Goal: Task Accomplishment & Management: Use online tool/utility

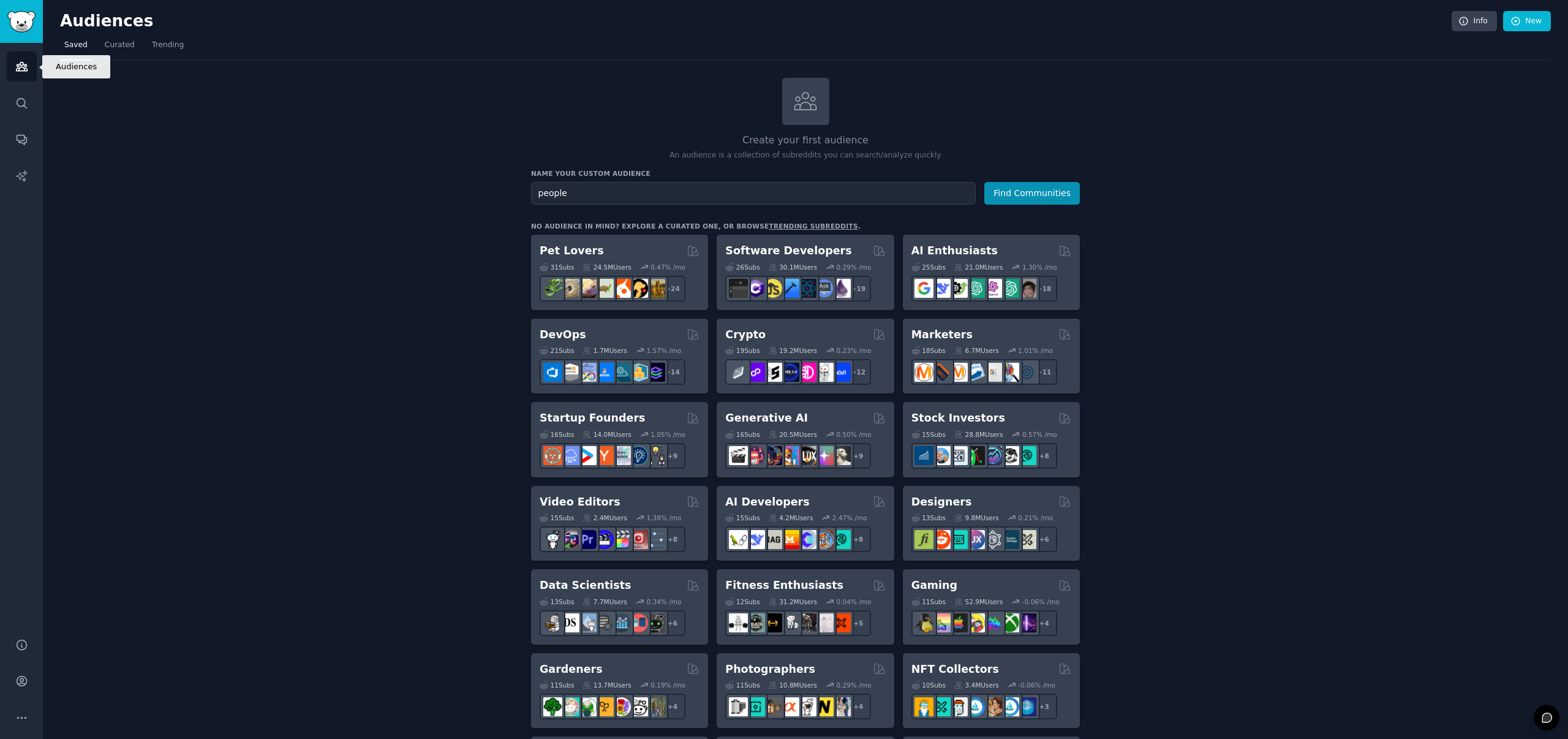
click at [16, 69] on icon "Sidebar" at bounding box center [22, 66] width 11 height 9
click at [19, 101] on icon "Sidebar" at bounding box center [22, 103] width 13 height 13
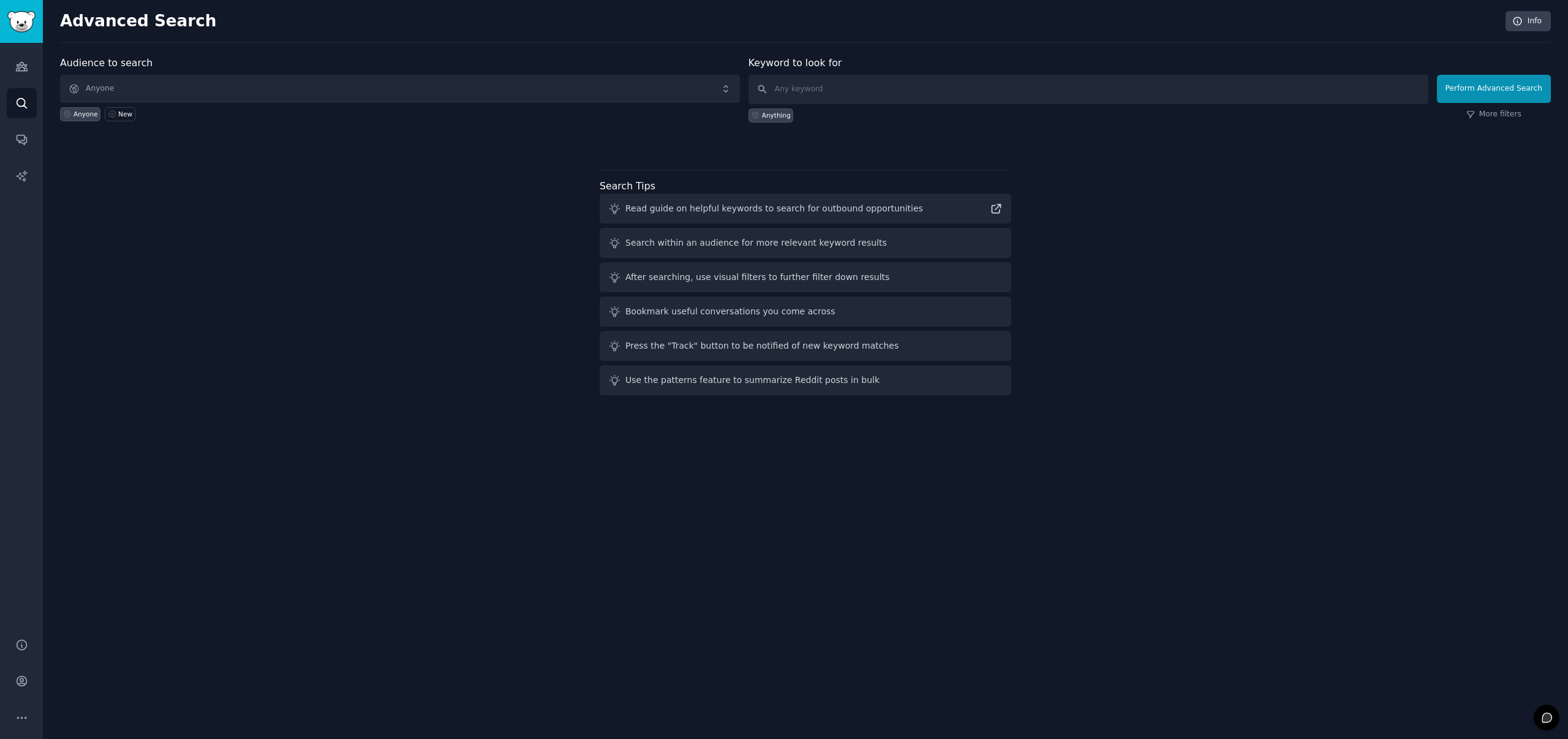
click at [215, 59] on div "Audience to search Anyone Anyone New" at bounding box center [400, 89] width 680 height 67
click at [202, 81] on span "Anyone" at bounding box center [400, 89] width 680 height 28
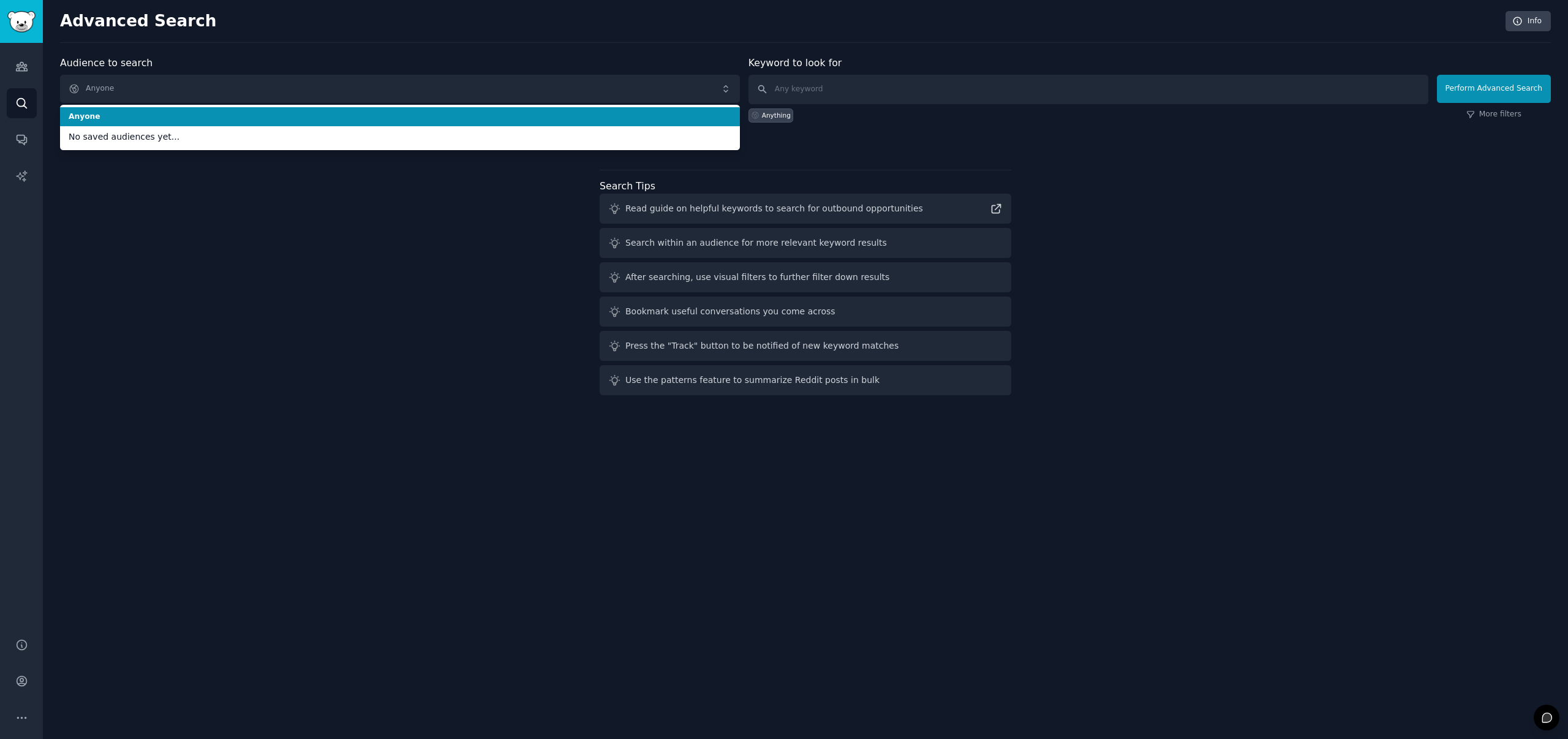
click at [160, 115] on span "Anyone" at bounding box center [400, 117] width 663 height 11
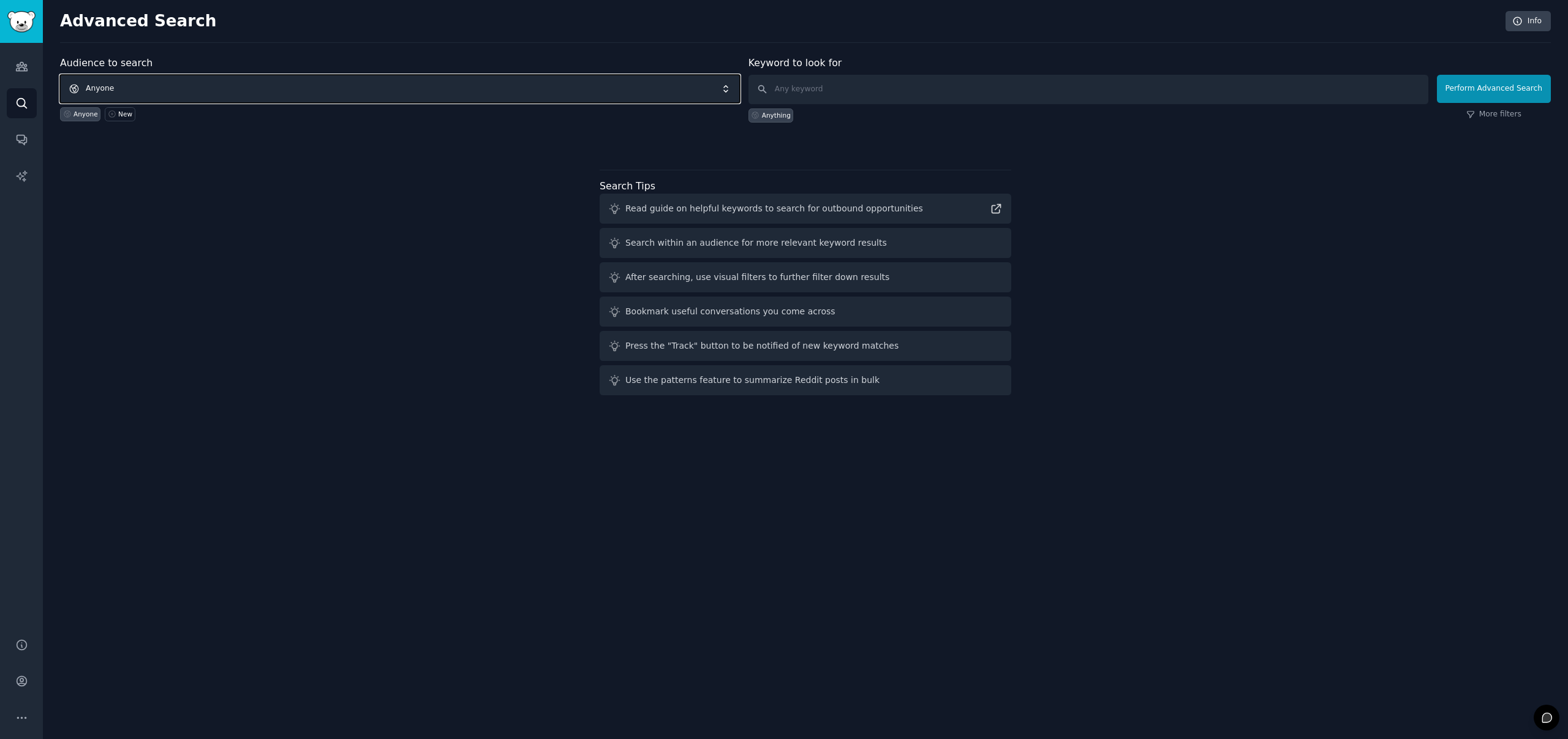
click at [165, 93] on span "Anyone" at bounding box center [400, 89] width 680 height 28
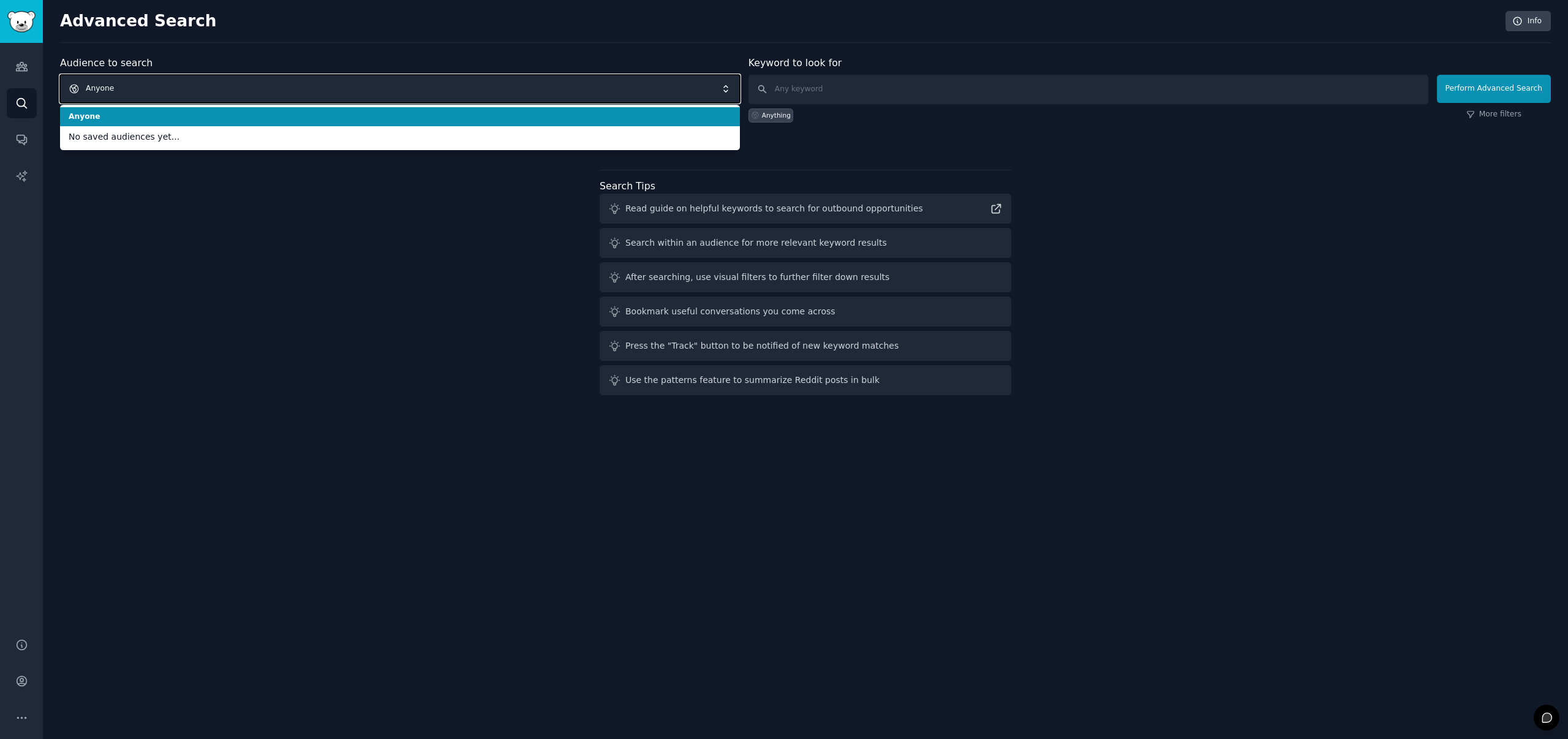
click at [163, 84] on span "Anyone" at bounding box center [400, 89] width 680 height 28
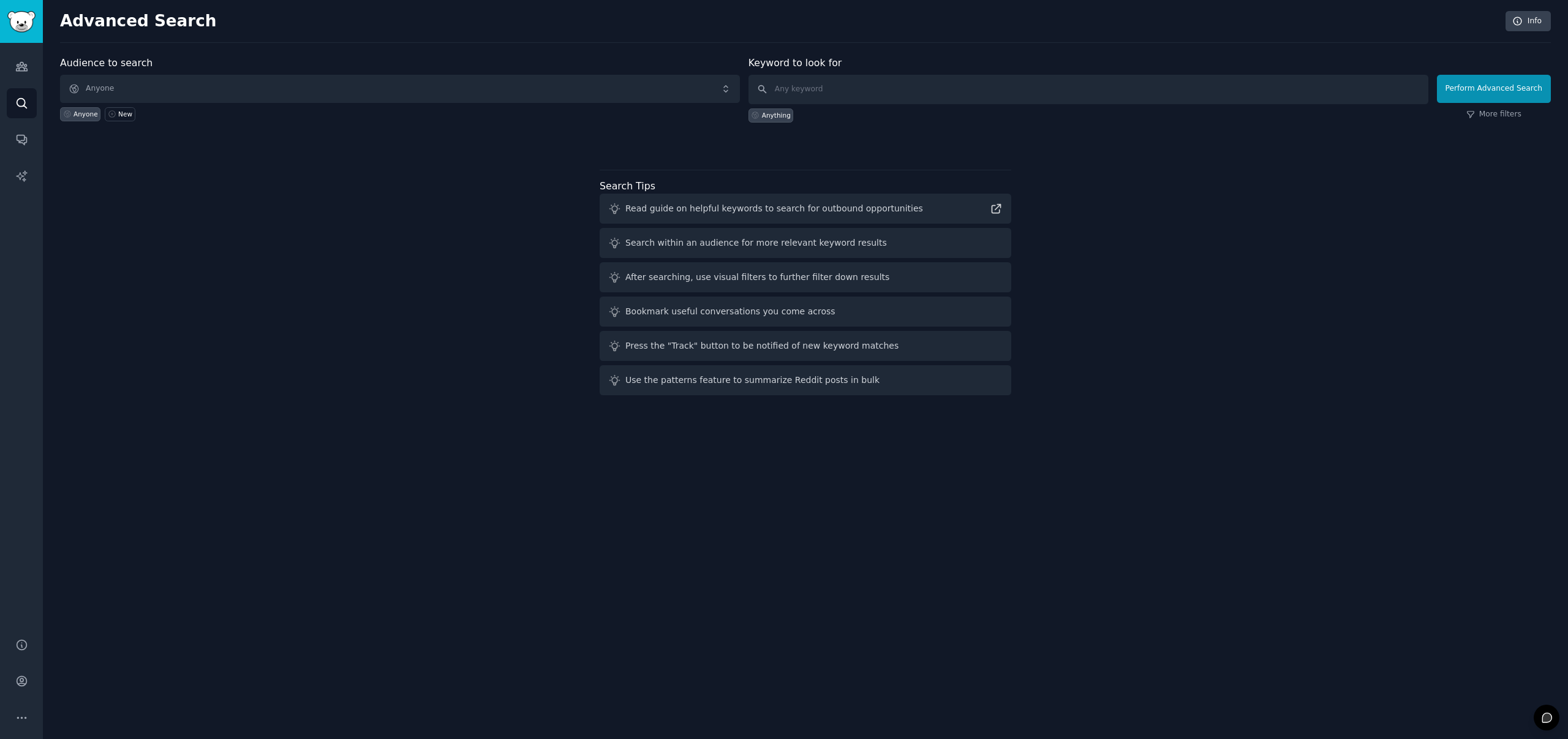
click at [275, 239] on div "Audience to search Anyone Anyone New Keyword to look for Anything Perform Advan…" at bounding box center [805, 228] width 1491 height 345
click at [806, 88] on input "text" at bounding box center [1088, 89] width 680 height 30
type input "#"
type input "peopleops"
click button "Perform Advanced Search" at bounding box center [1494, 89] width 114 height 28
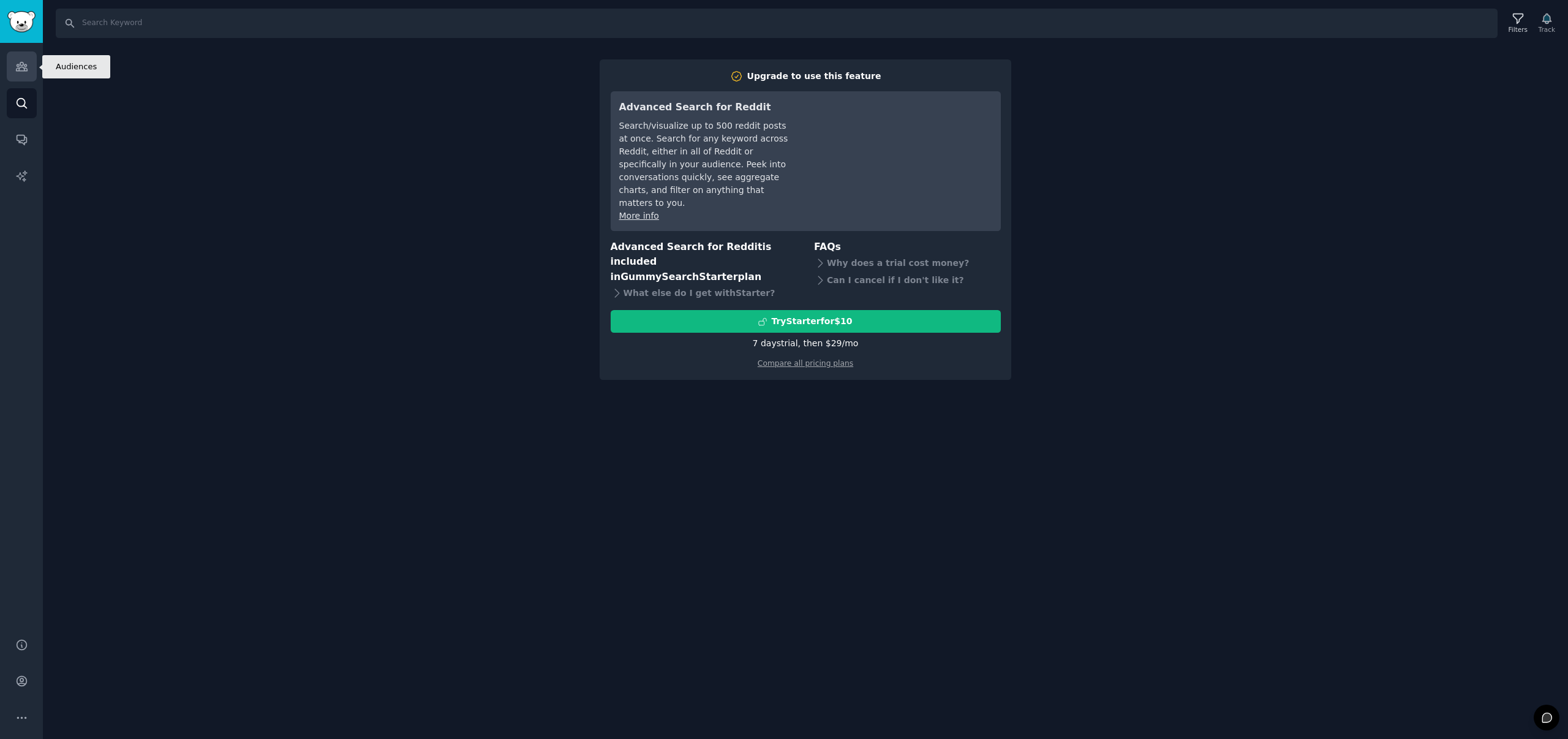
click at [25, 69] on icon "Sidebar" at bounding box center [22, 66] width 13 height 13
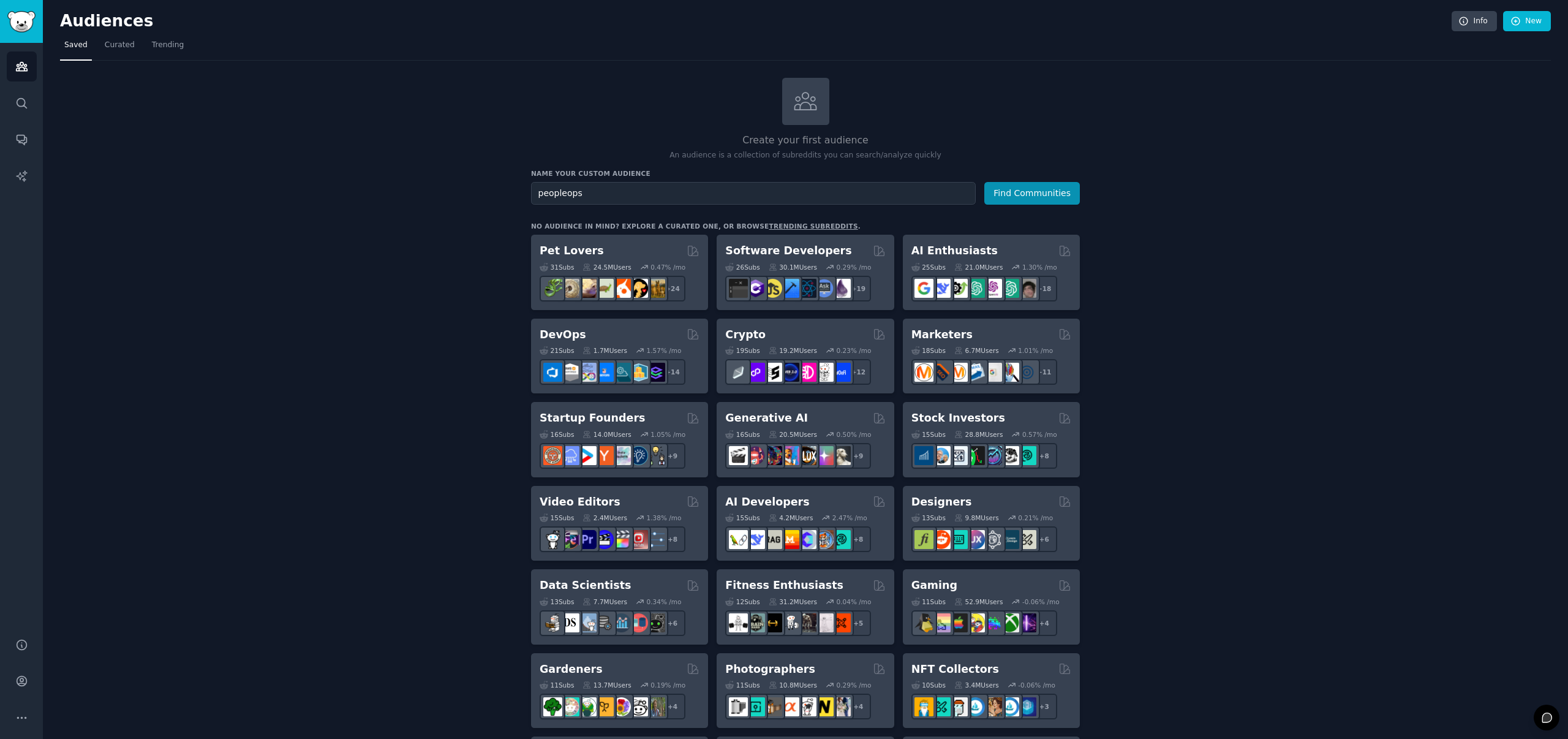
type input "peopleops"
click at [984, 182] on button "Find Communities" at bounding box center [1032, 193] width 96 height 22
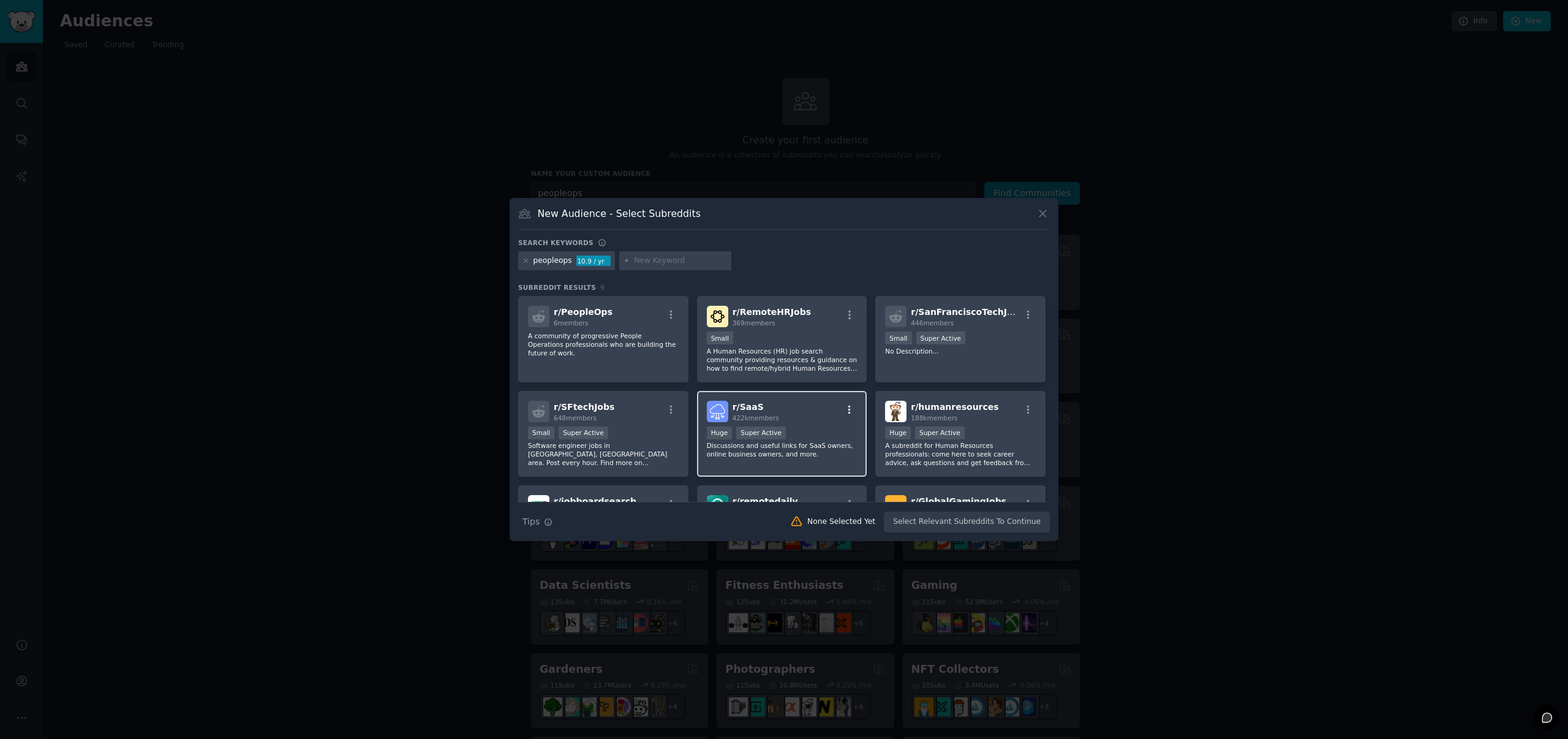
click at [846, 411] on icon "button" at bounding box center [849, 410] width 11 height 11
click at [847, 411] on icon "button" at bounding box center [849, 410] width 11 height 11
click at [747, 409] on span "r/ SaaS" at bounding box center [747, 407] width 31 height 10
click at [1012, 524] on button "Create Audience" at bounding box center [1010, 522] width 81 height 21
click at [967, 406] on span "r/ humanresources" at bounding box center [955, 407] width 88 height 10
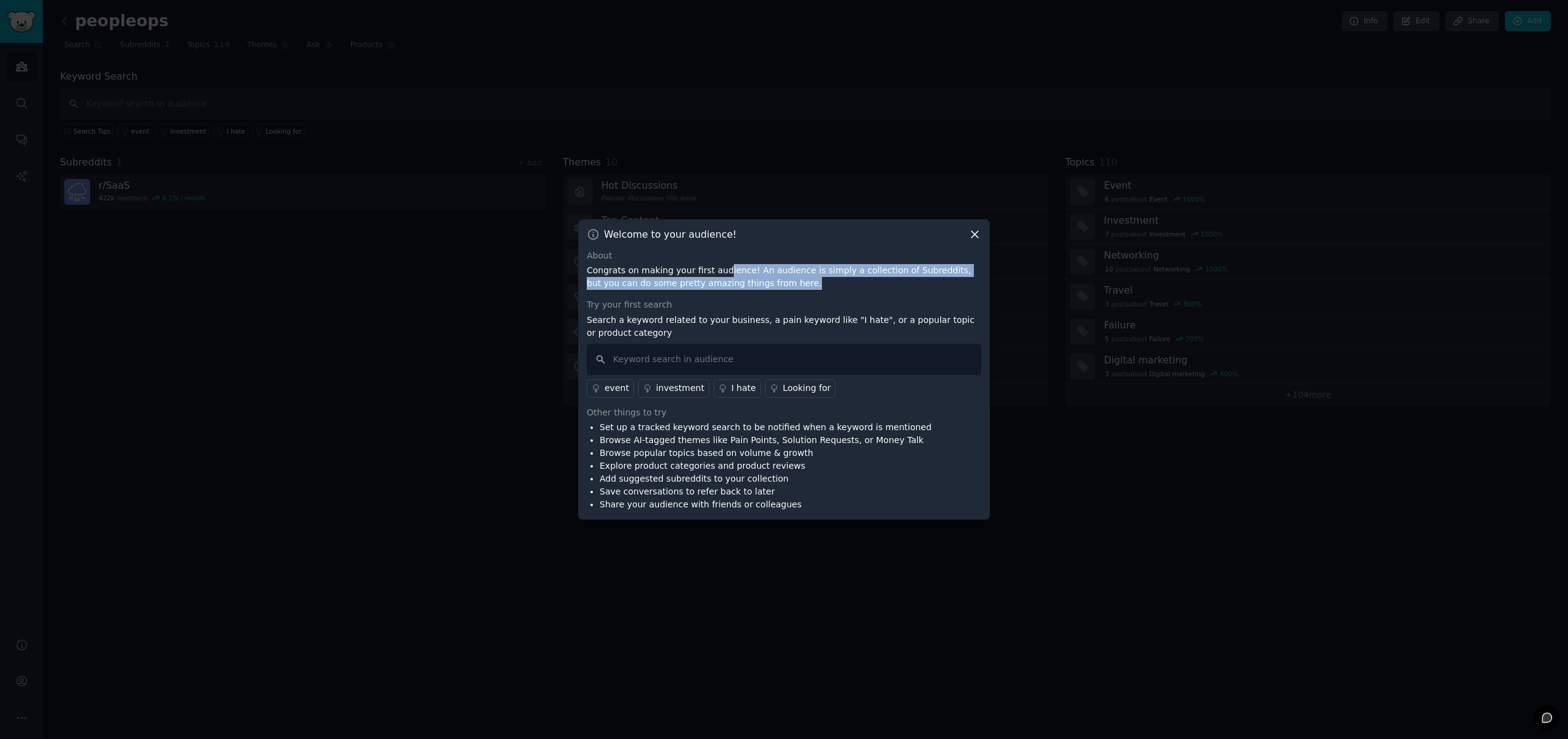
drag, startPoint x: 719, startPoint y: 272, endPoint x: 866, endPoint y: 287, distance: 147.8
click at [865, 287] on p "Congrats on making your first audience! An audience is simply a collection of S…" at bounding box center [784, 277] width 395 height 26
click at [866, 287] on p "Congrats on making your first audience! An audience is simply a collection of S…" at bounding box center [784, 277] width 395 height 26
click at [727, 358] on input "text" at bounding box center [784, 359] width 395 height 31
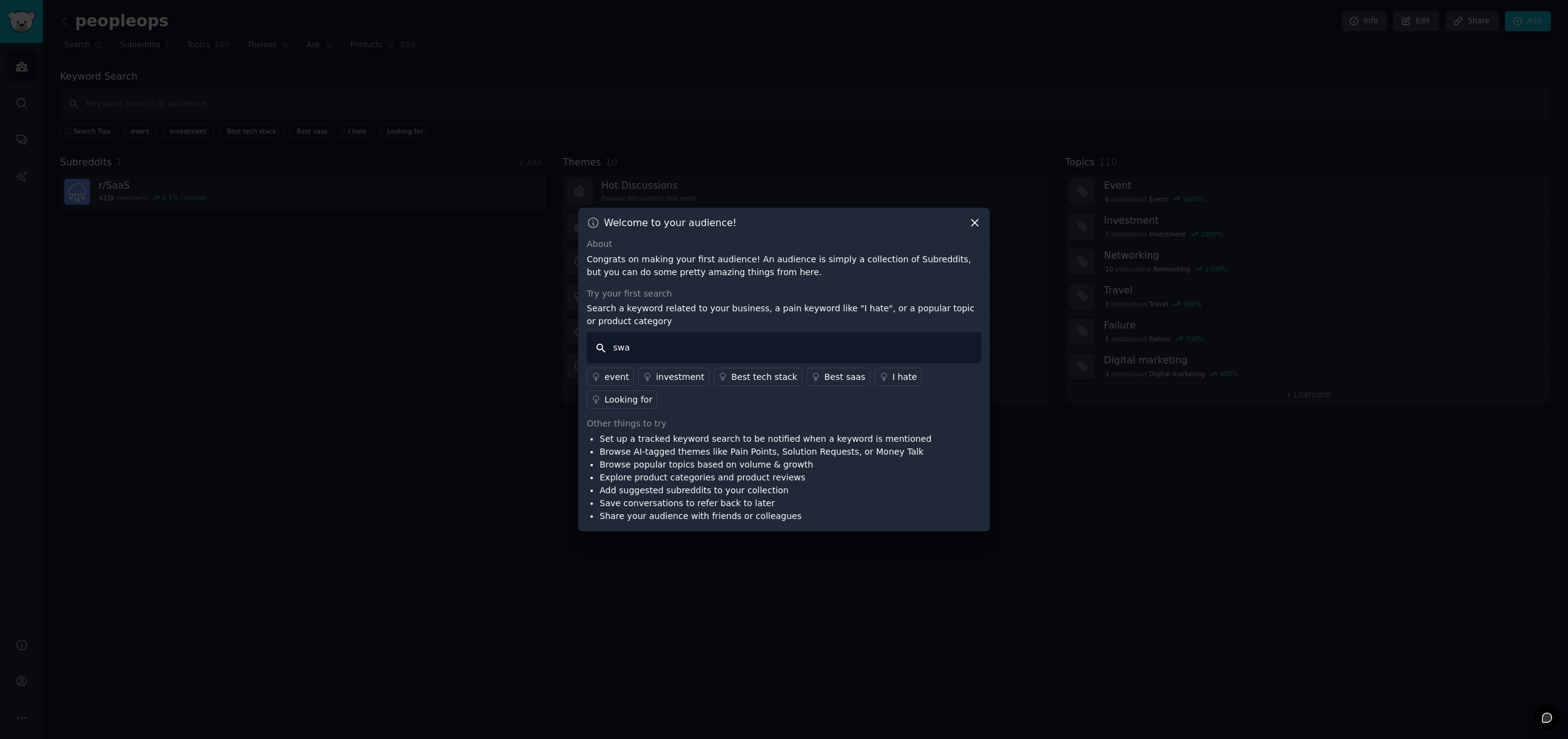
type input "swag"
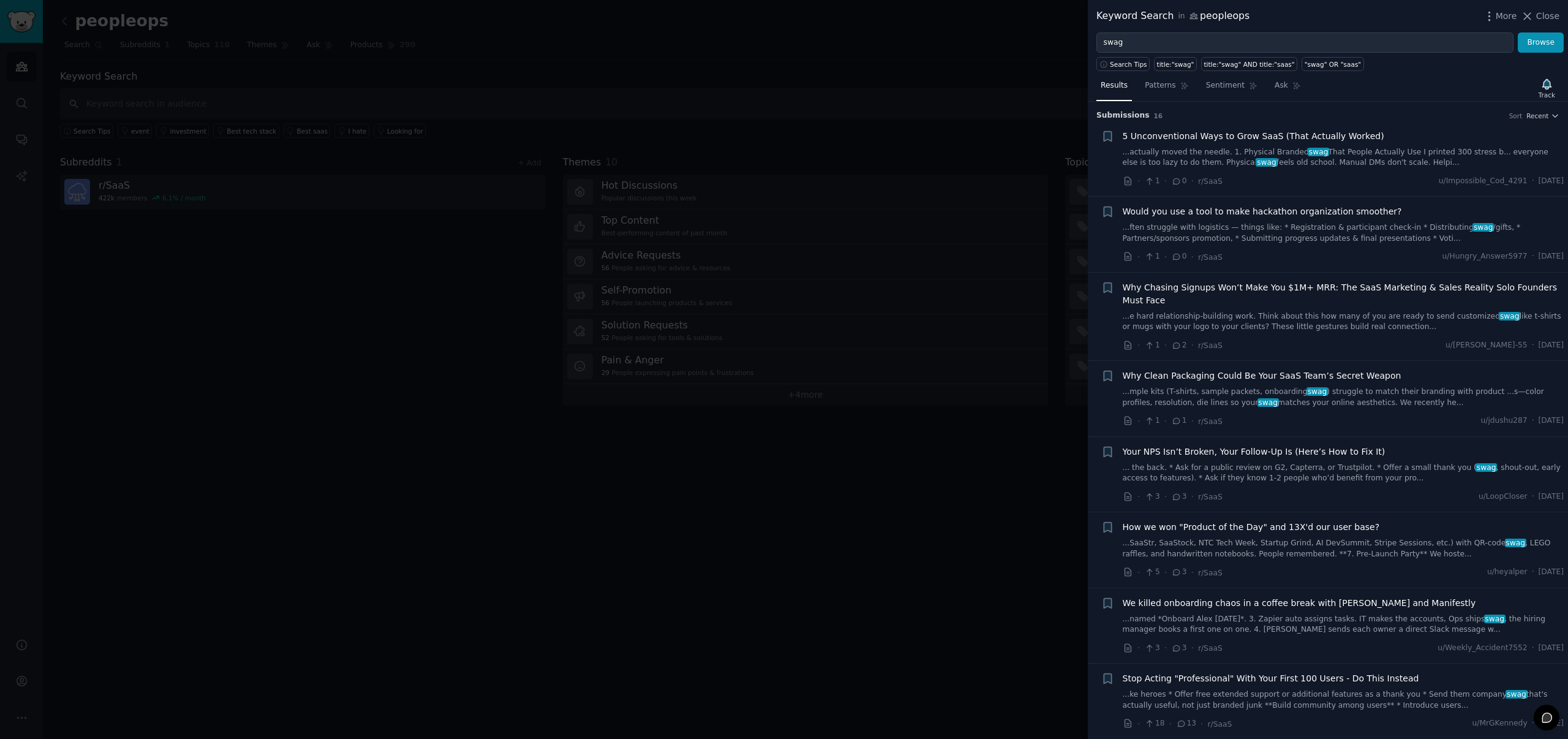
click at [1456, 152] on link "...actually moved the needle. 1. Physical Branded swag That People Actually Use…" at bounding box center [1344, 157] width 442 height 22
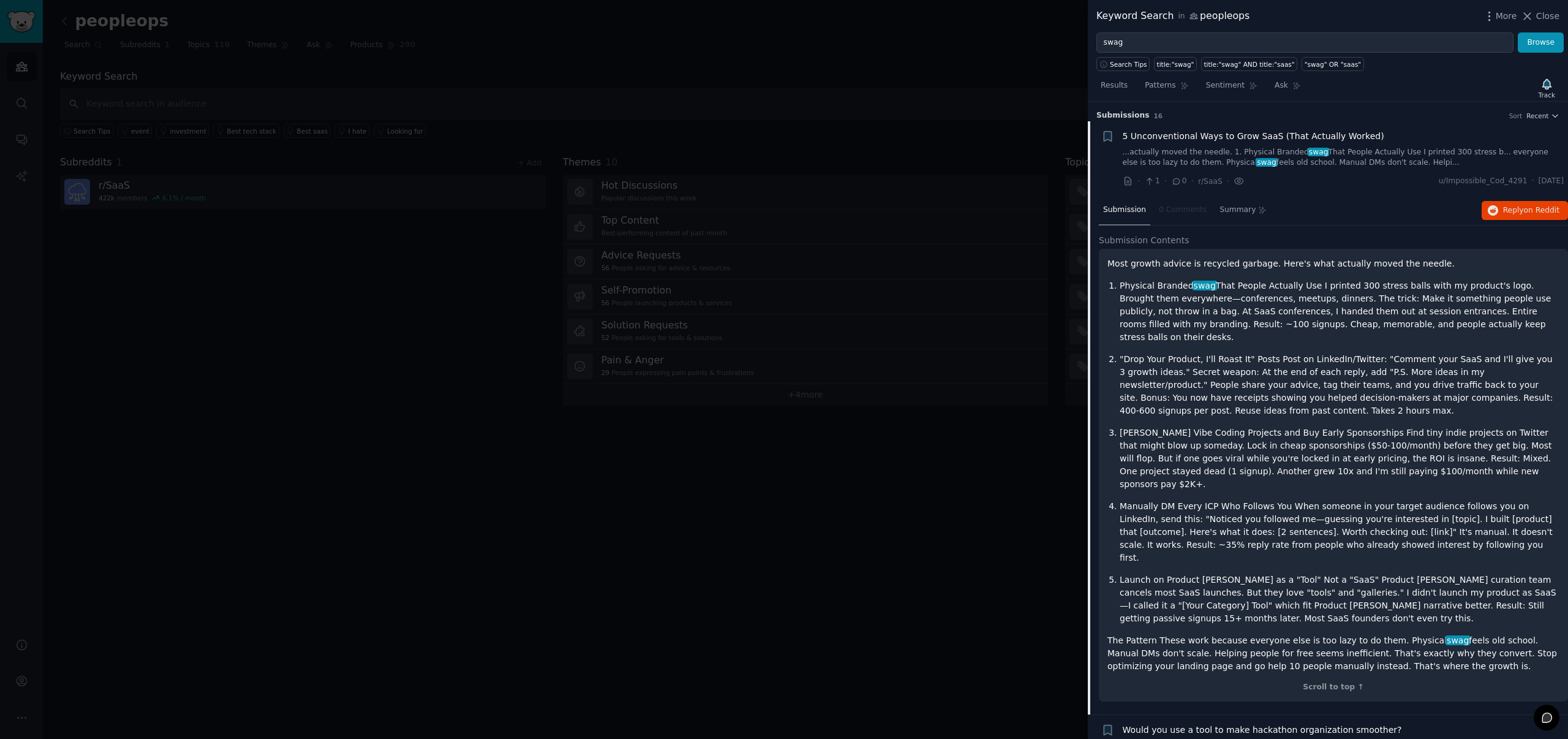
click at [1168, 118] on h3 "Submission s 16 Sort Recent" at bounding box center [1328, 116] width 463 height 11
click at [1165, 139] on span "5 Unconventional Ways to Grow SaaS (That Actually Worked)" at bounding box center [1254, 136] width 262 height 13
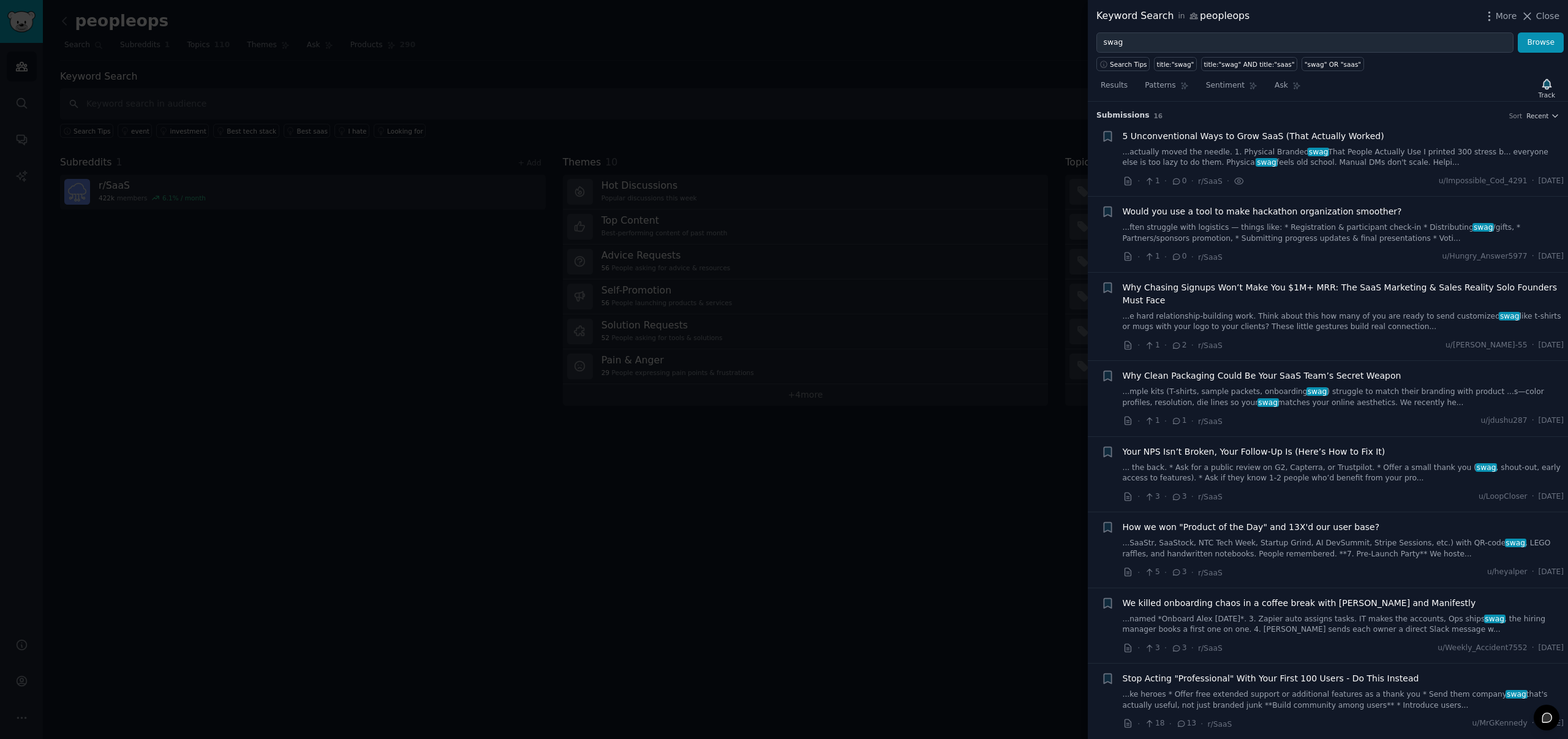
scroll to position [20, 0]
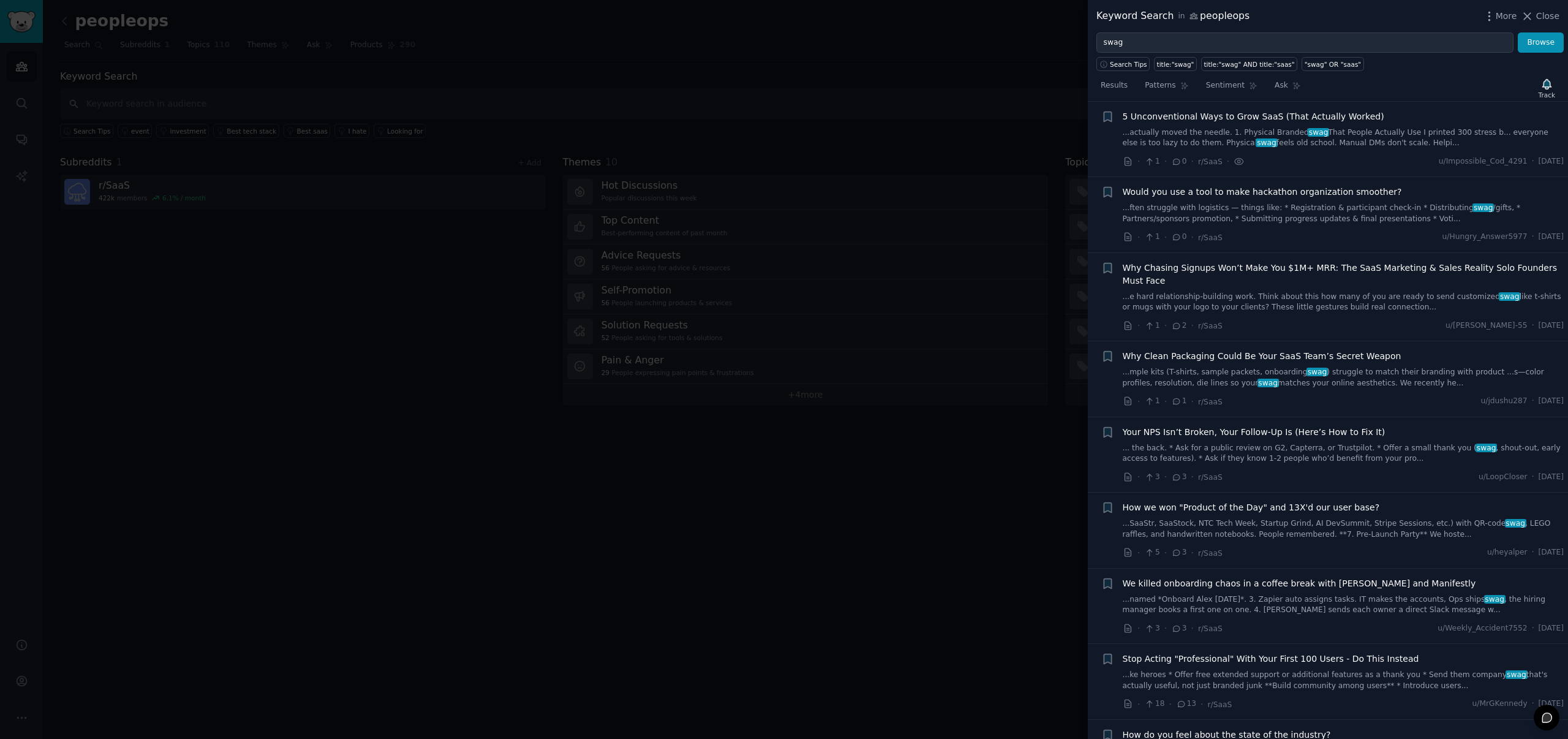
click at [1235, 213] on link "...ften struggle with logistics — things like: * Registration & participant che…" at bounding box center [1344, 213] width 442 height 22
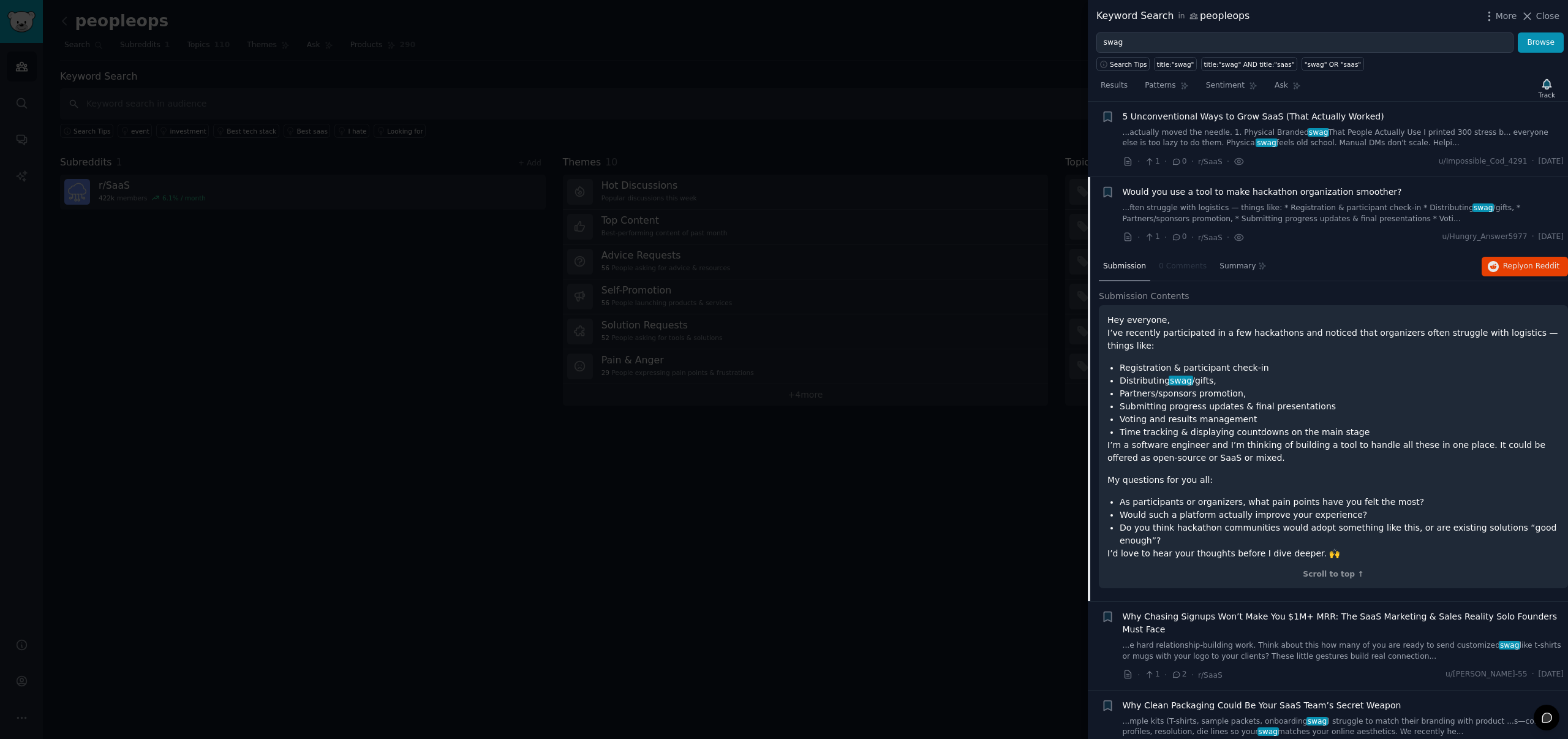
scroll to position [95, 0]
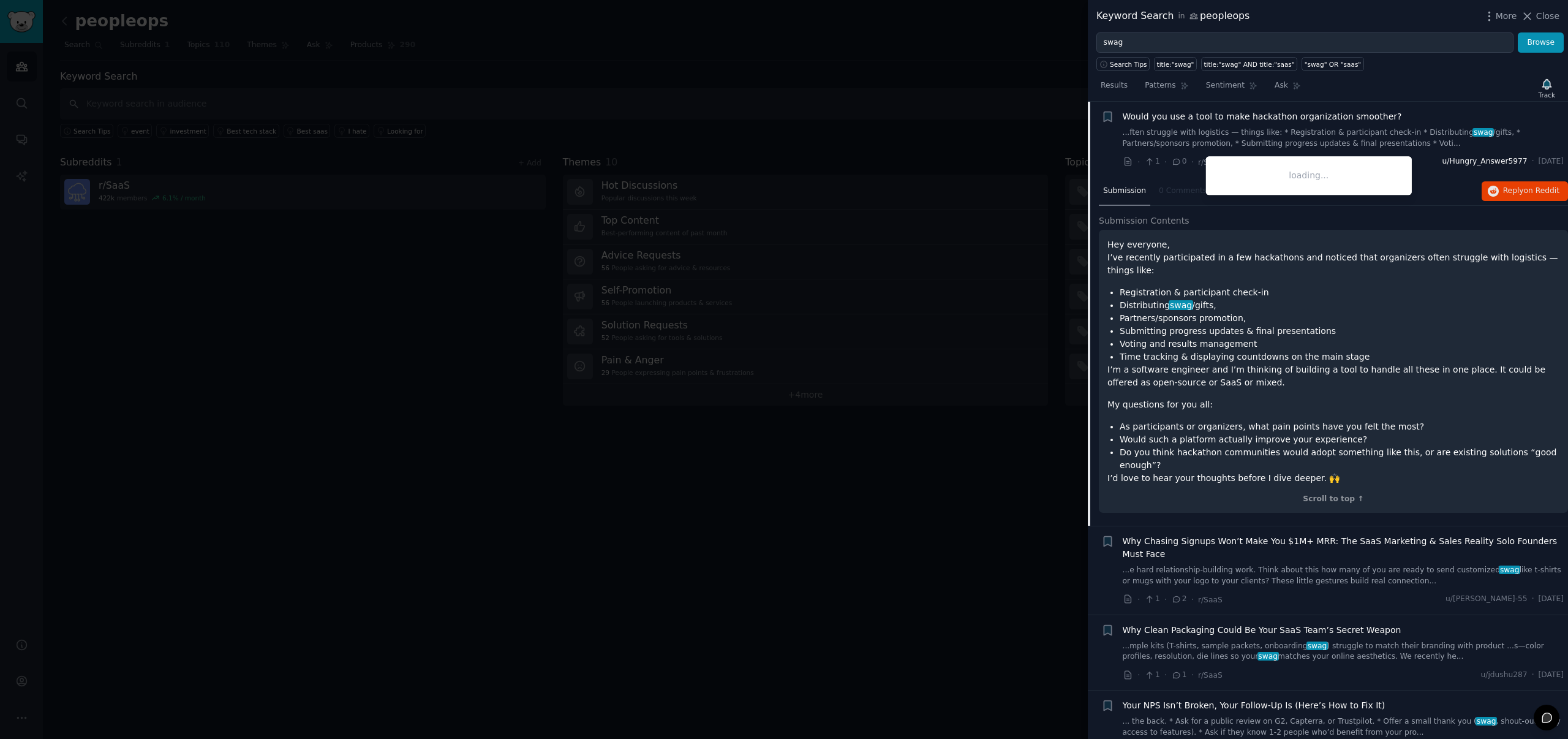
click at [1456, 161] on span "u/Hungry_Answer5977" at bounding box center [1484, 162] width 85 height 11
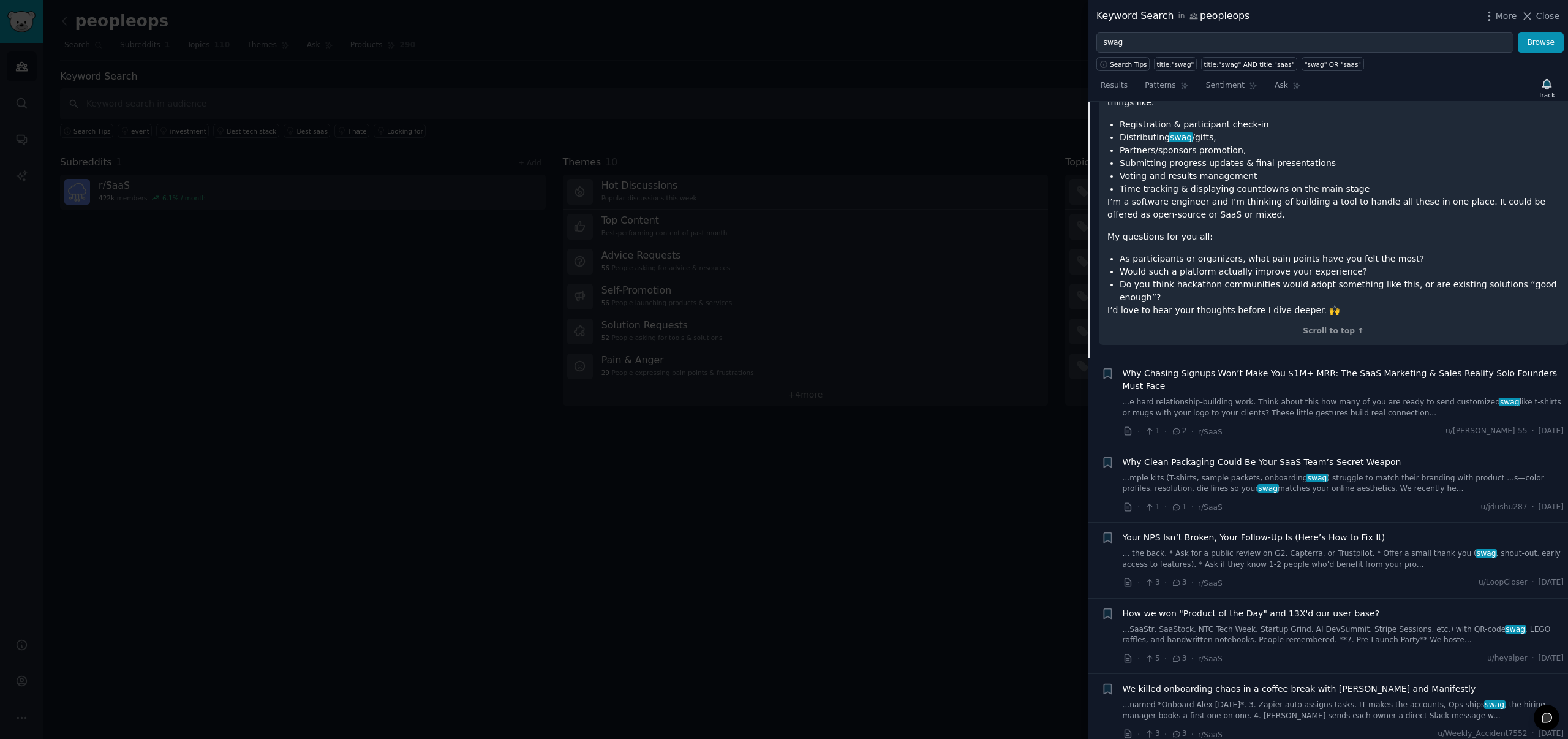
scroll to position [0, 0]
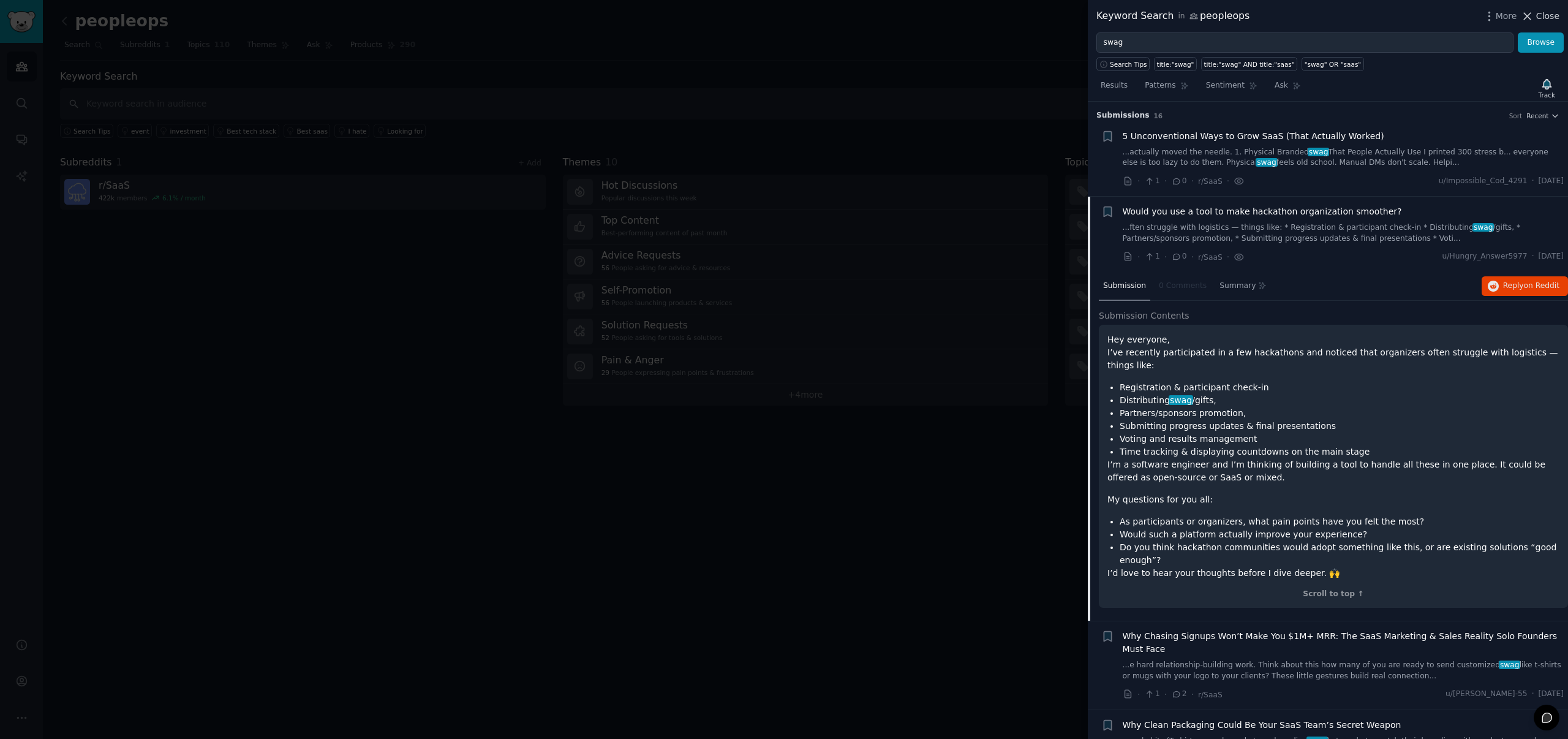
click at [1550, 21] on span "Close" at bounding box center [1547, 16] width 23 height 13
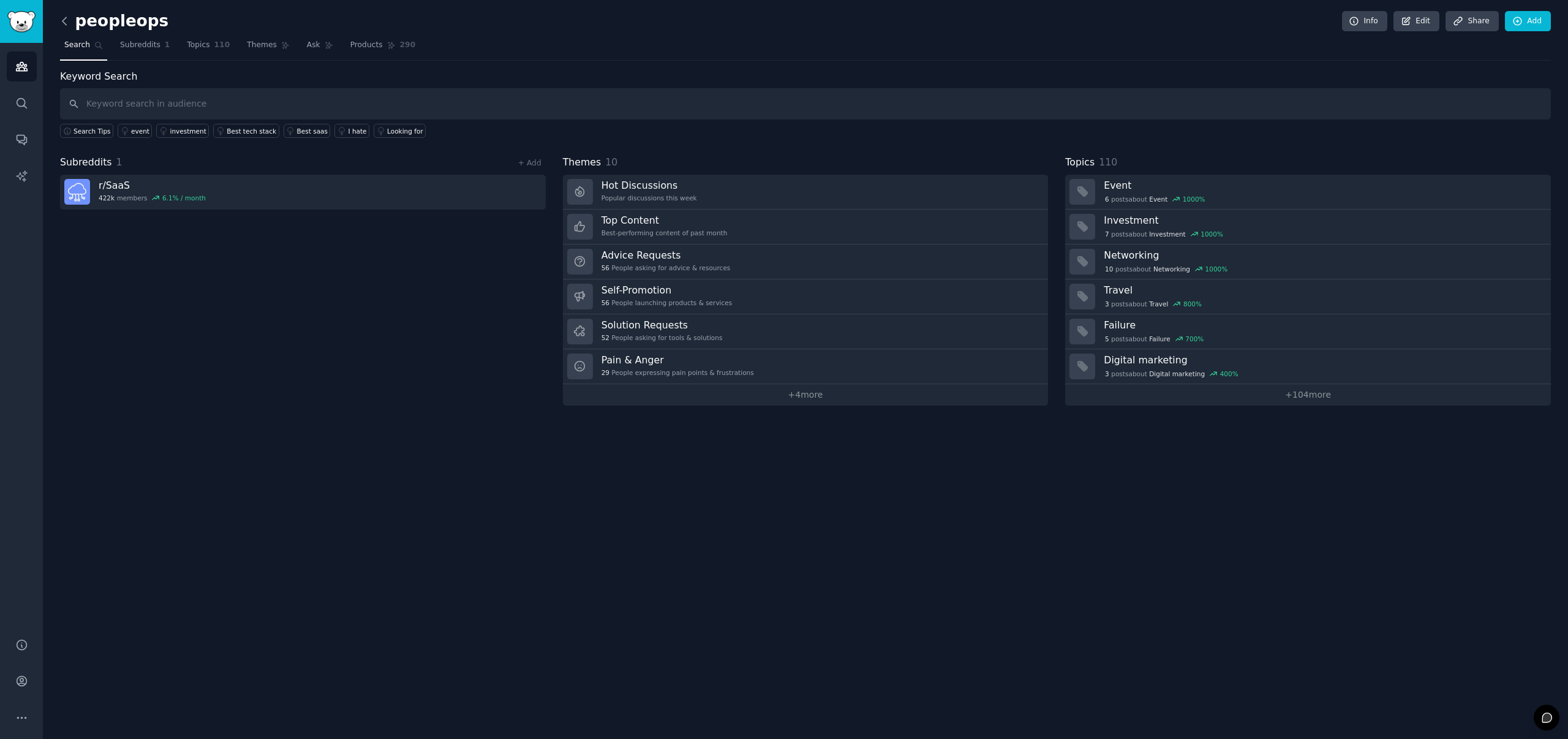
click at [62, 17] on icon at bounding box center [65, 21] width 13 height 13
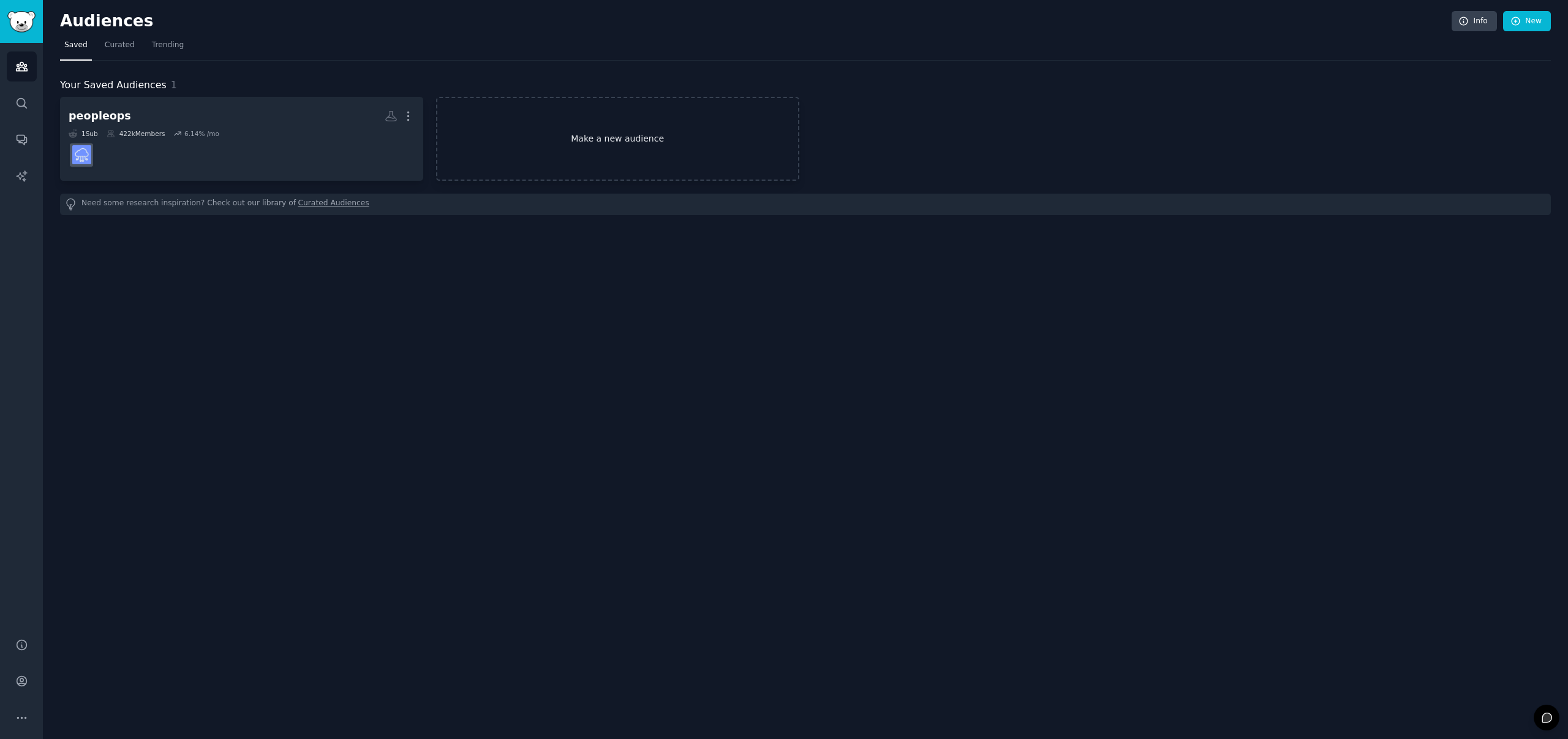
click at [601, 131] on link "Make a new audience" at bounding box center [617, 138] width 363 height 84
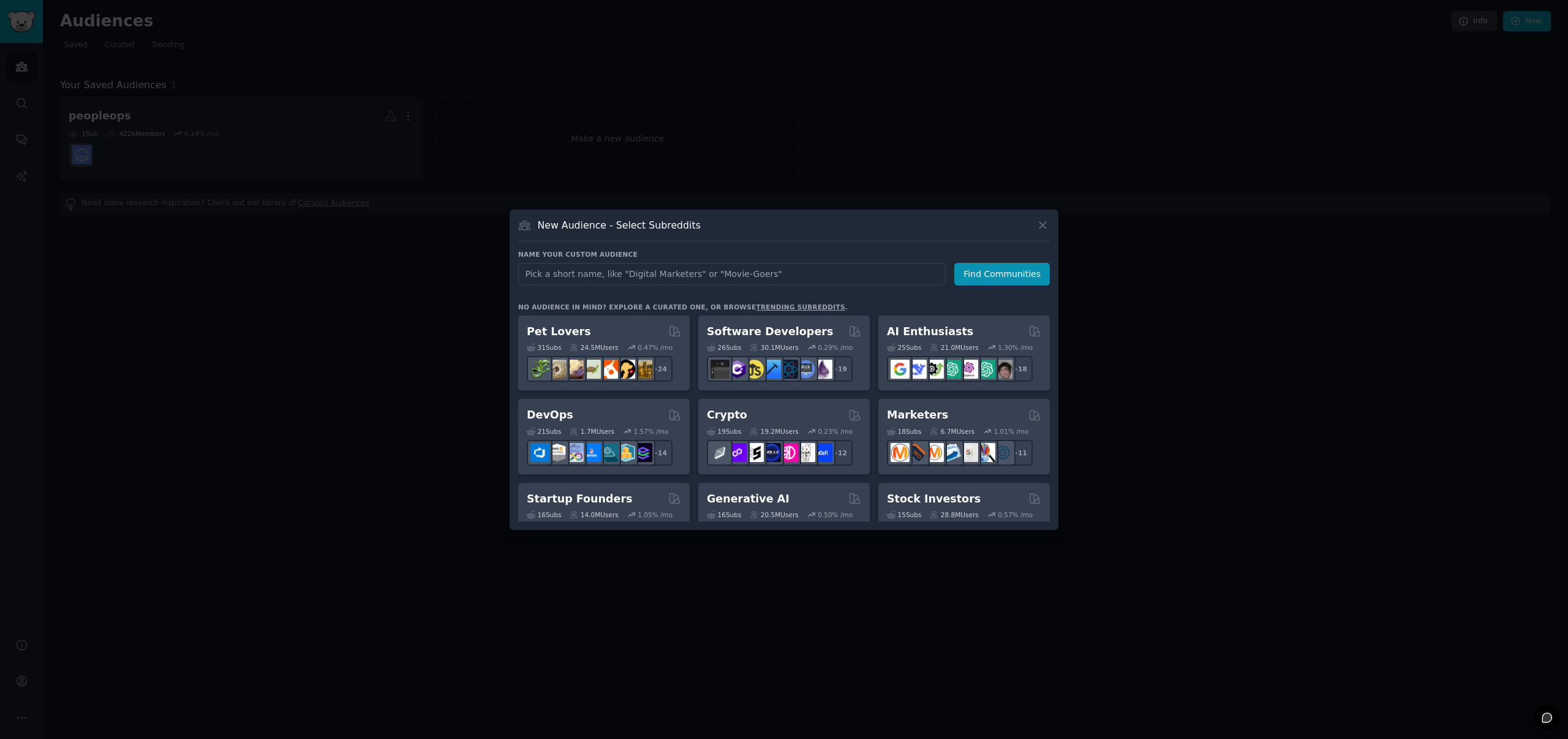
click at [687, 273] on input "text" at bounding box center [732, 274] width 427 height 22
type input "peopleops"
click at [999, 273] on button "Find Communities" at bounding box center [1002, 274] width 96 height 22
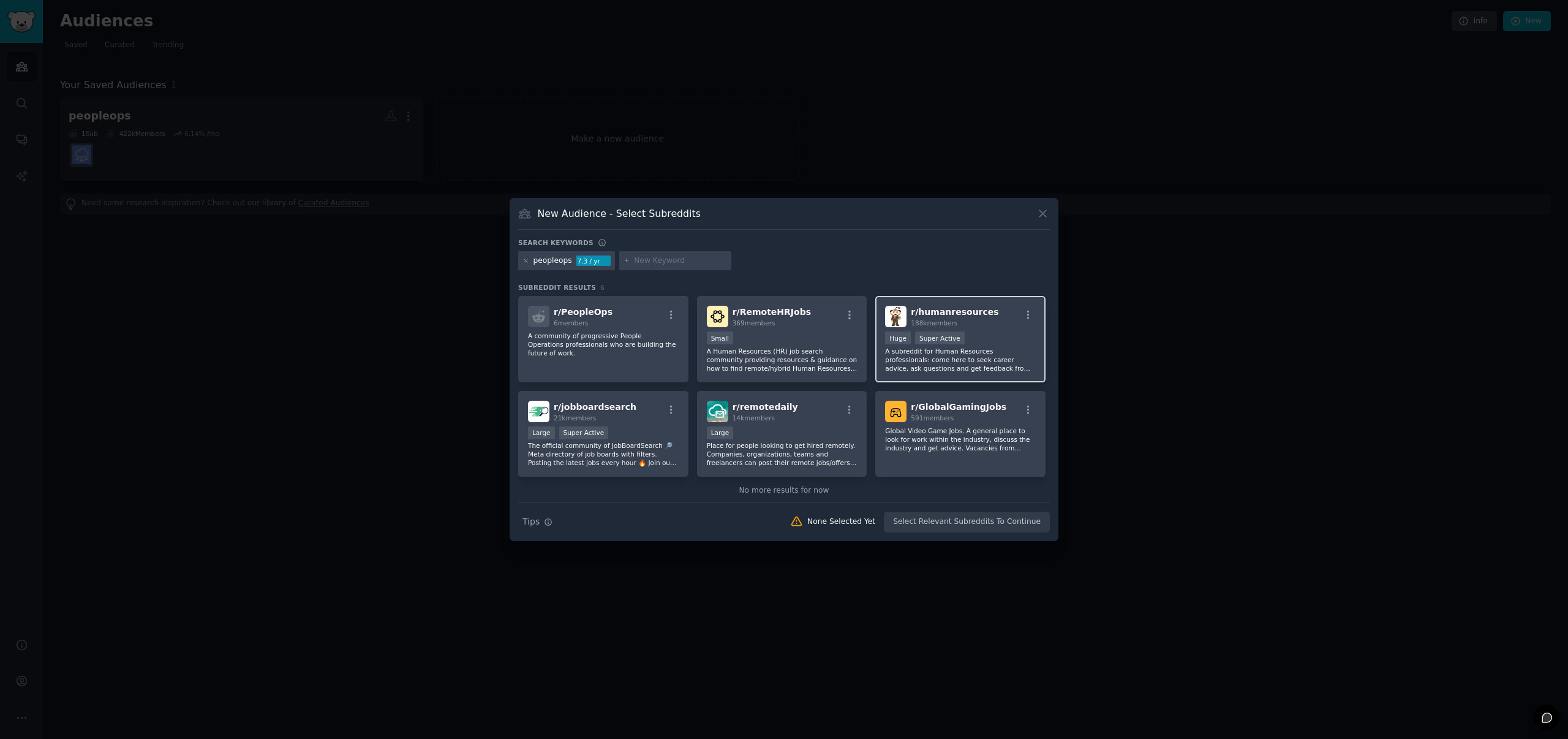
click at [972, 321] on div "188k members" at bounding box center [955, 322] width 88 height 9
click at [1007, 525] on button "Create Audience" at bounding box center [1010, 522] width 81 height 21
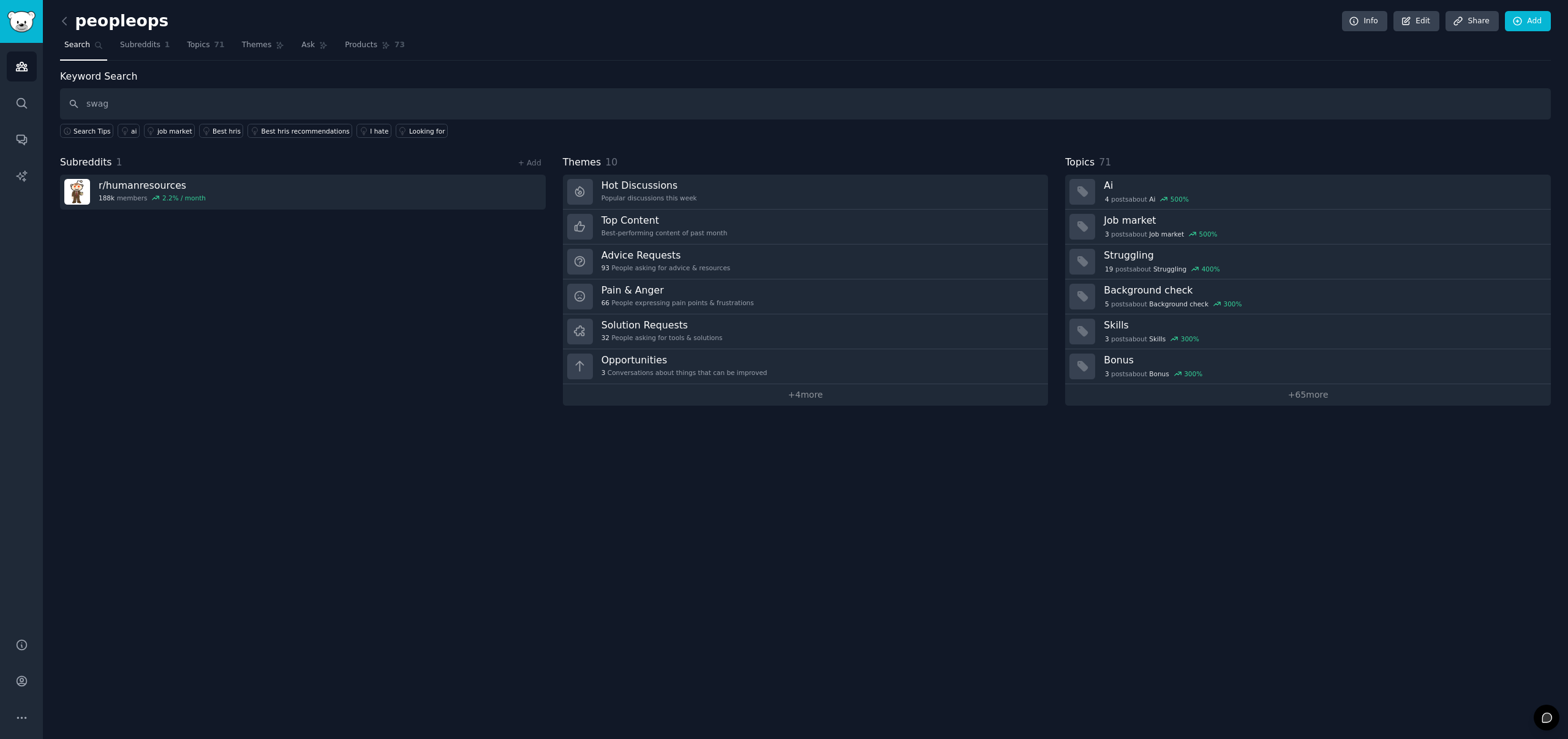
type input "swag"
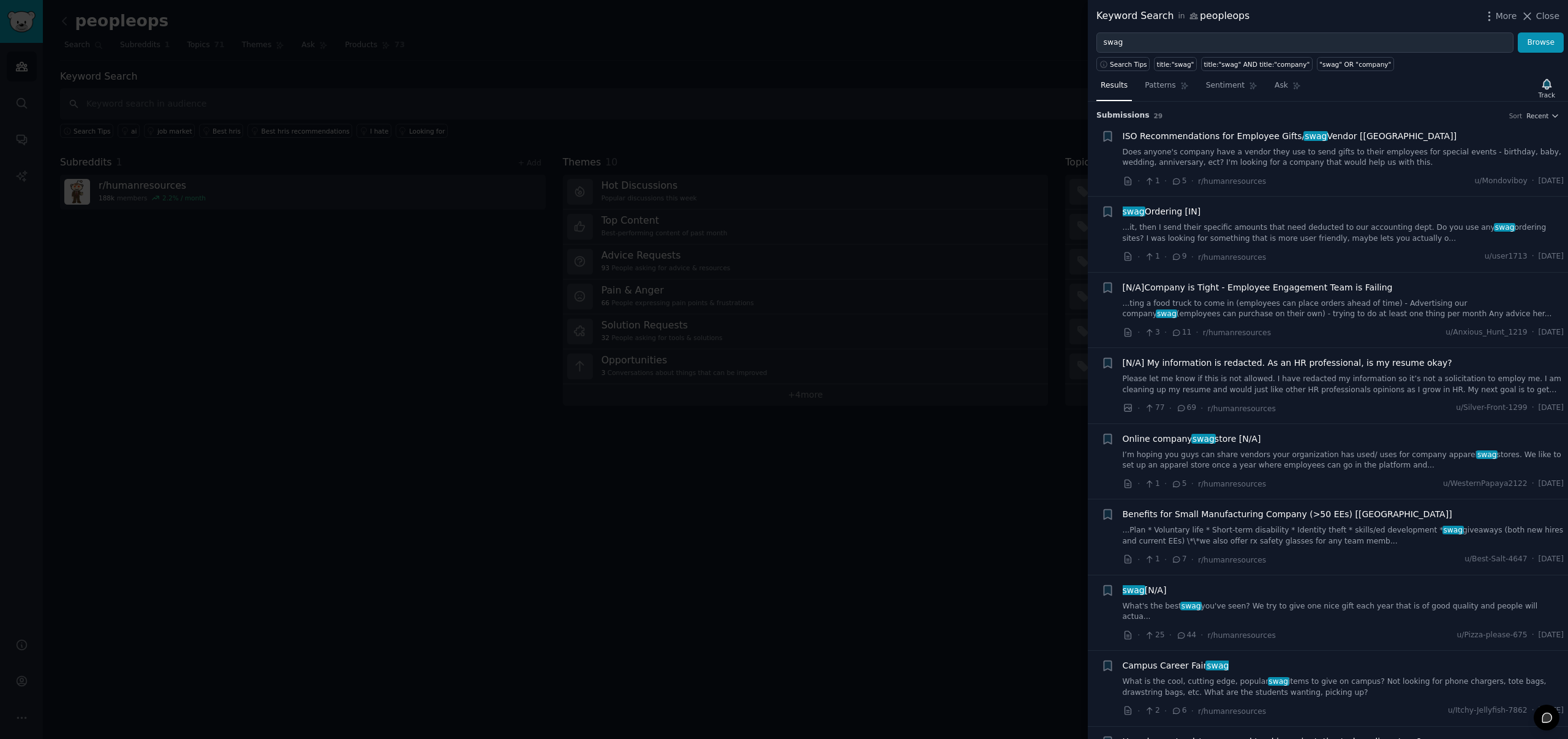
click at [1259, 230] on link "...it, then I send their specific amounts that need deducted to our accounting …" at bounding box center [1344, 233] width 442 height 22
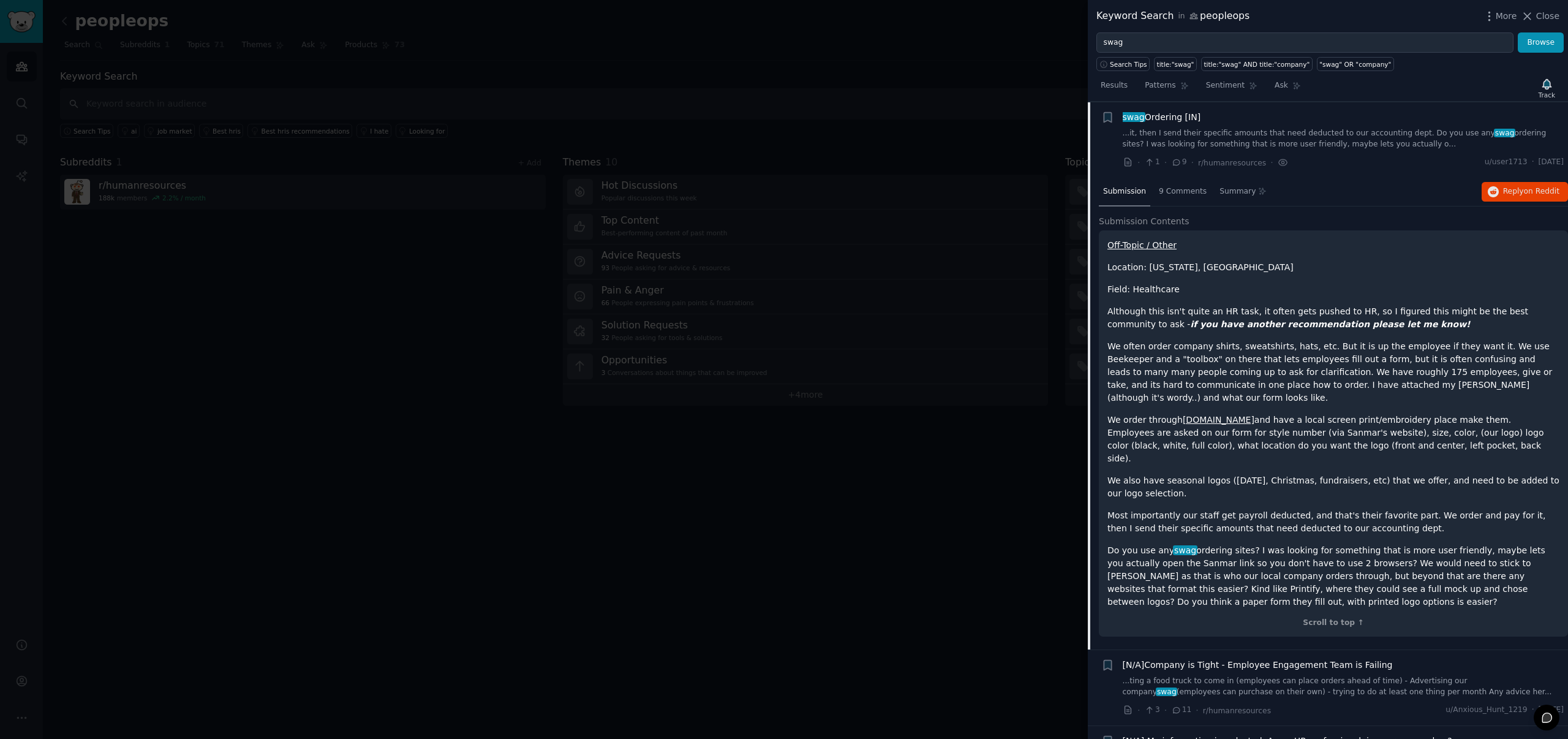
scroll to position [95, 0]
drag, startPoint x: 1267, startPoint y: 384, endPoint x: 1324, endPoint y: 397, distance: 58.5
click at [1322, 397] on p "We often order company shirts, sweatshirts, hats, etc. But it is up the employe…" at bounding box center [1333, 371] width 452 height 65
click at [1327, 397] on p "We often order company shirts, sweatshirts, hats, etc. But it is up the employe…" at bounding box center [1333, 371] width 452 height 65
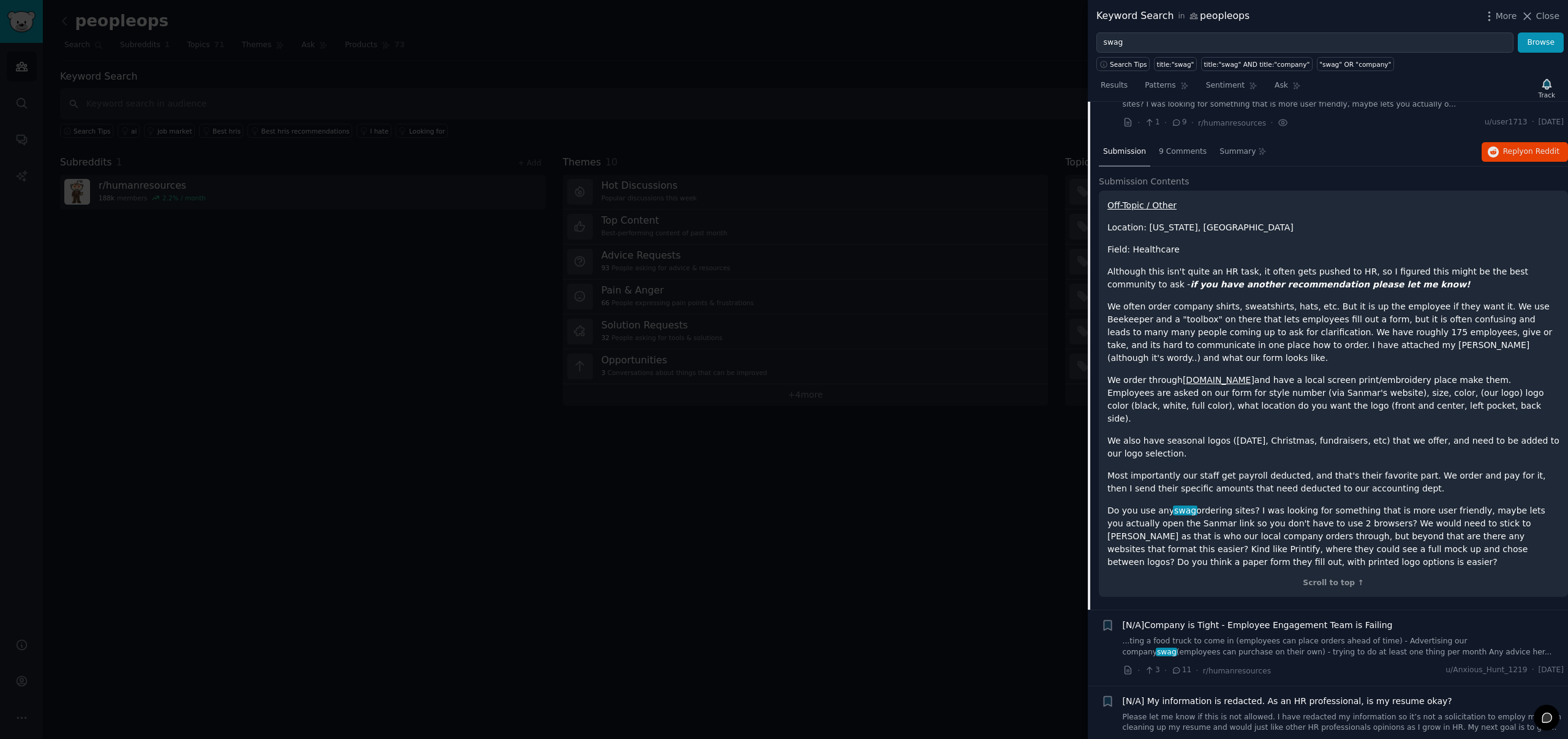
scroll to position [0, 0]
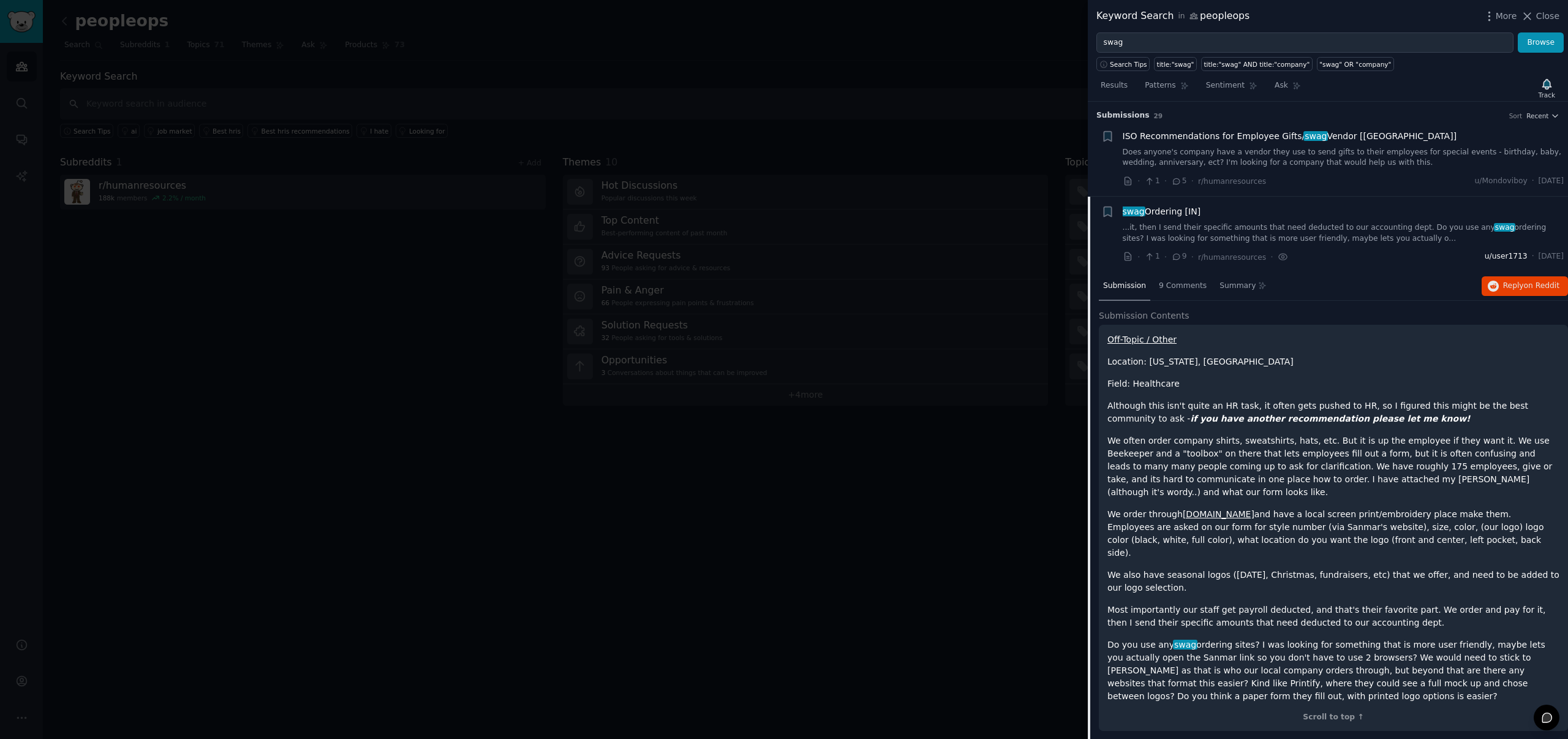
click at [1484, 256] on span "u/user1713" at bounding box center [1506, 257] width 43 height 11
click at [1042, 336] on div at bounding box center [784, 370] width 1568 height 739
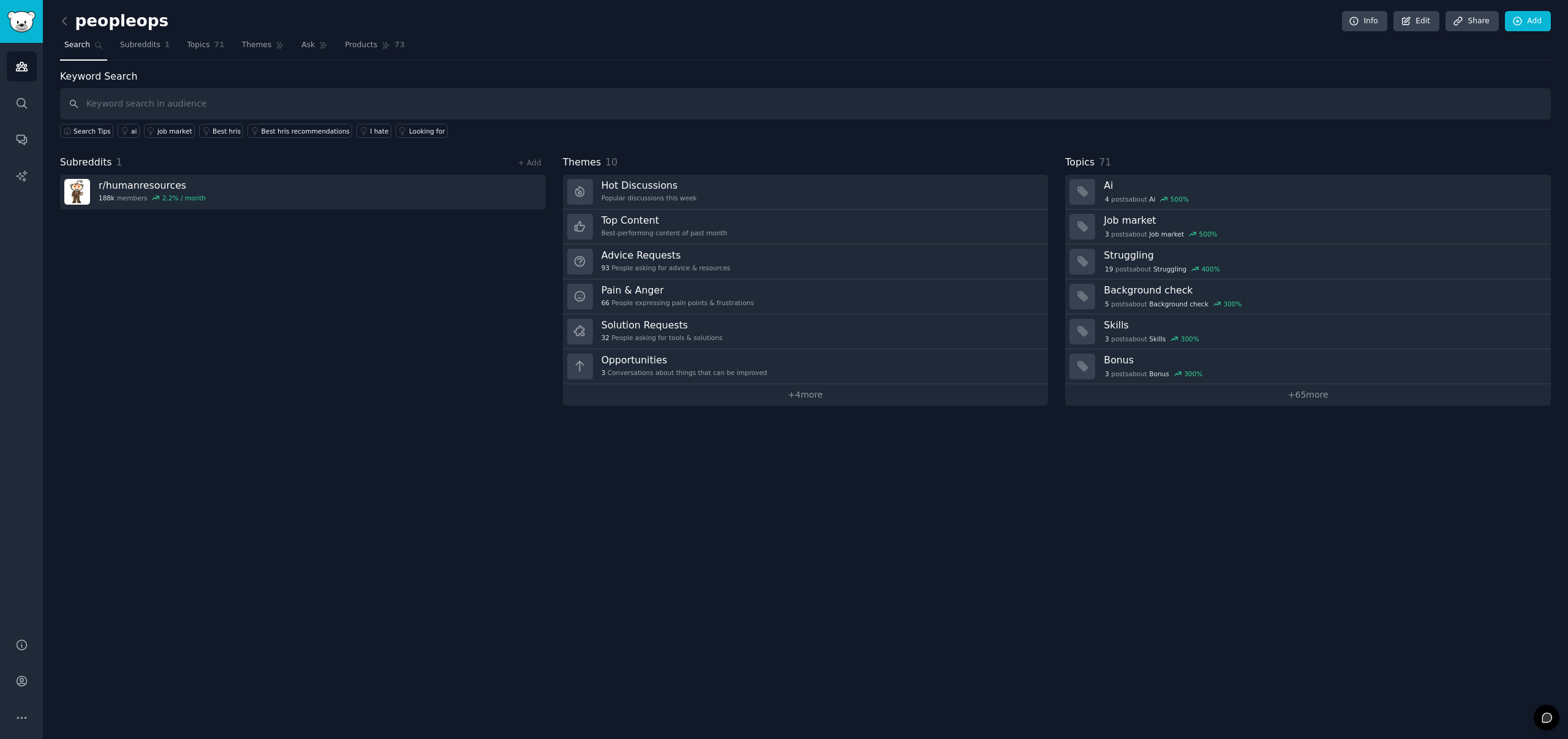
click at [384, 371] on div "Subreddits 1 + Add r/ humanresources 188k members 2.2 % / month" at bounding box center [302, 280] width 486 height 251
click at [55, 10] on div "peopleops Info Edit Share Add Search Subreddits 1 Topics 71 Themes Ask Products…" at bounding box center [806, 370] width 1525 height 739
click at [59, 22] on icon at bounding box center [65, 21] width 13 height 13
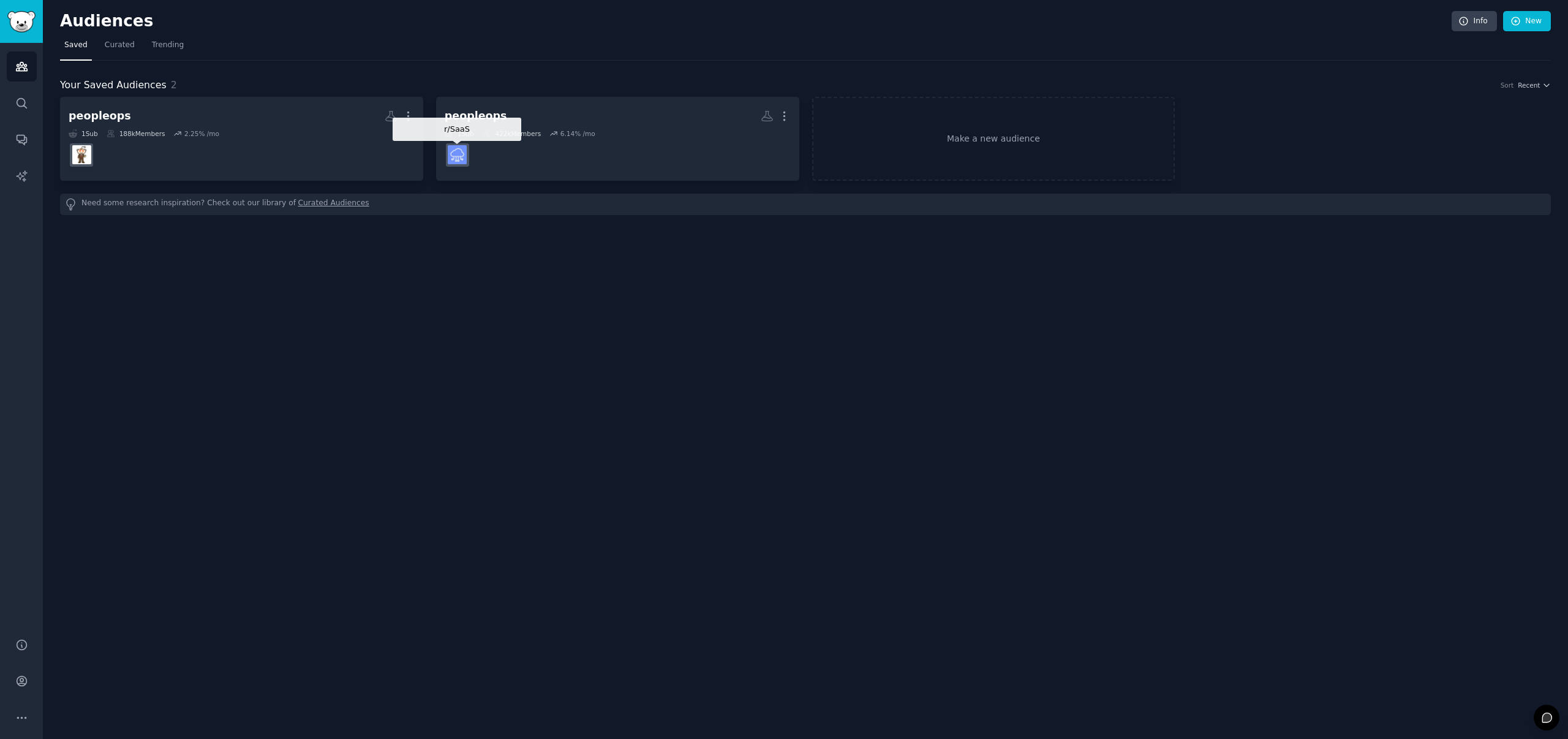
click at [437, 302] on div "Audiences Info New Saved Curated Trending Your Saved Audiences 2 Sort Recent pe…" at bounding box center [806, 370] width 1525 height 739
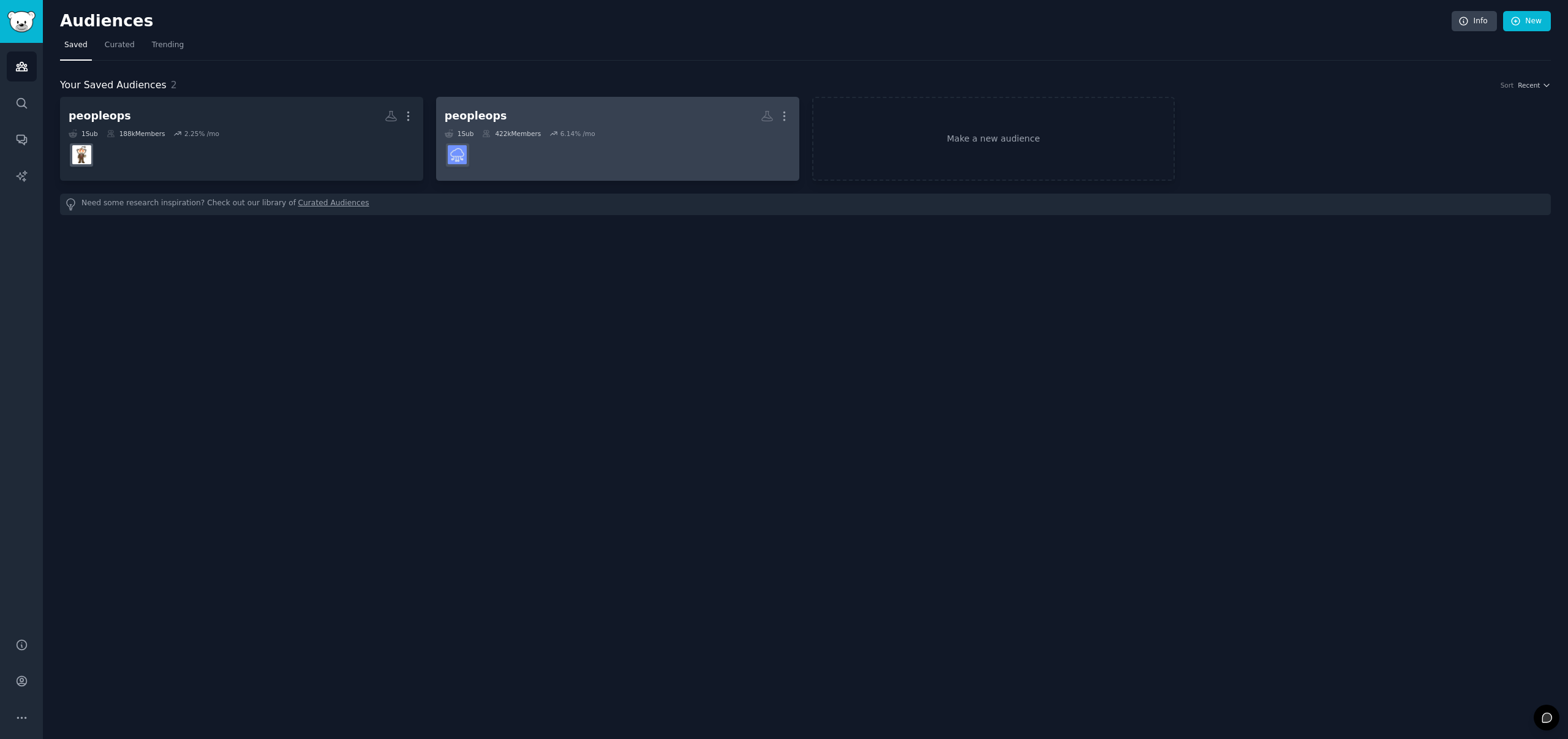
click at [550, 146] on dd "r/SaaS" at bounding box center [618, 155] width 346 height 34
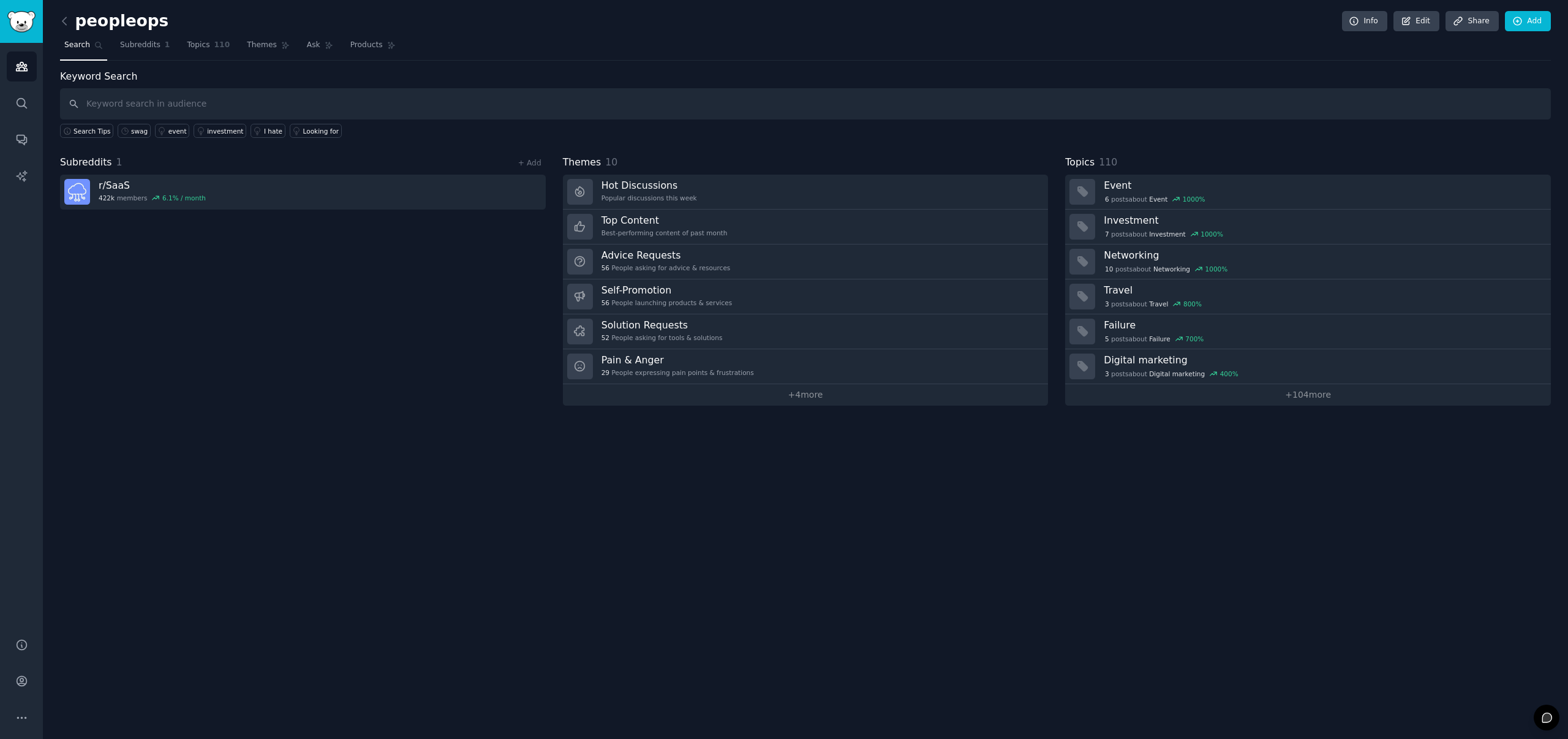
click at [282, 103] on input "text" at bounding box center [805, 104] width 1491 height 31
type input "branded merchandise"
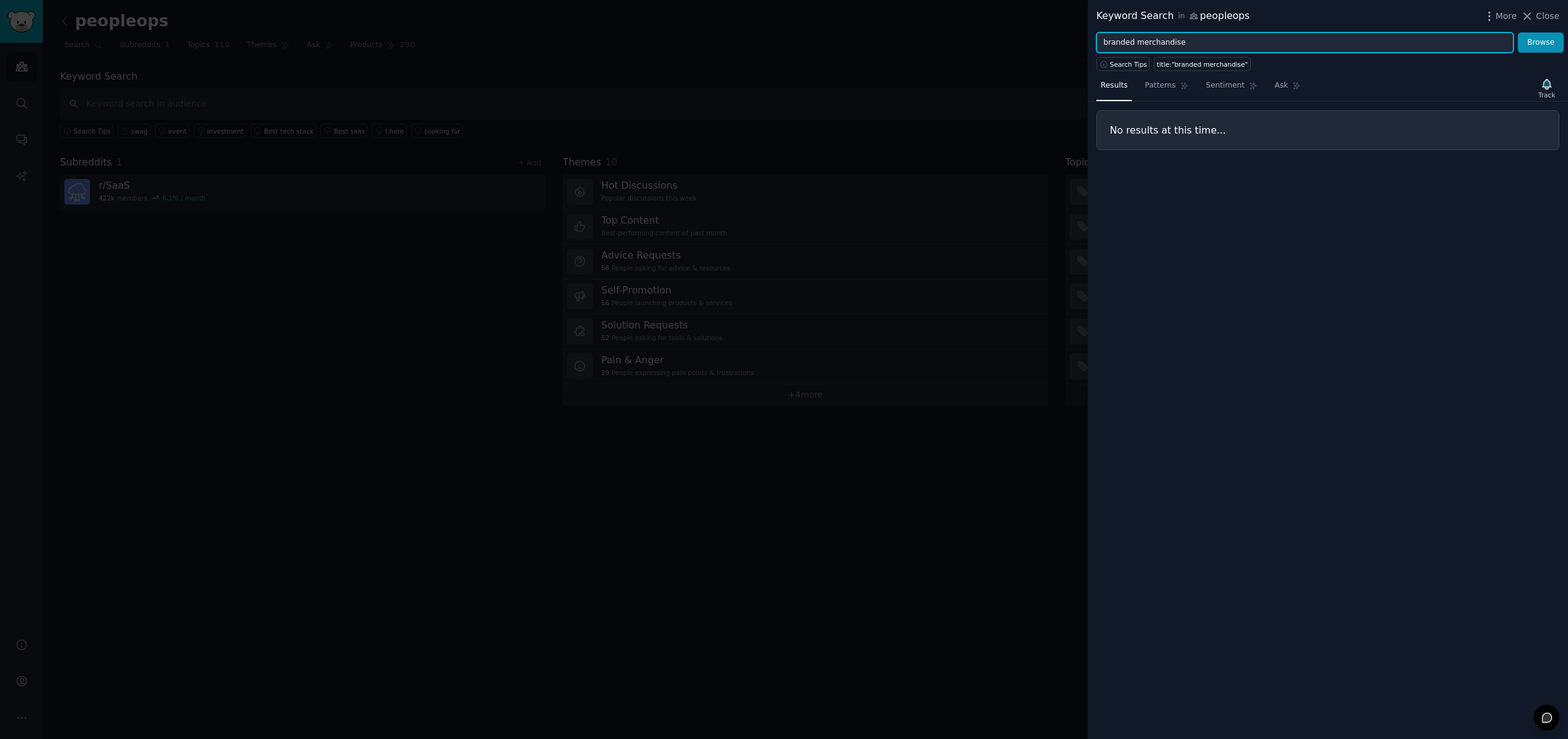
click at [1211, 33] on input "branded merchandise" at bounding box center [1305, 43] width 417 height 21
click at [1211, 38] on input "branded merchandise" at bounding box center [1305, 43] width 417 height 21
click at [1102, 41] on input "branded merchandise"" at bounding box center [1305, 43] width 417 height 21
click at [1518, 33] on button "Browse" at bounding box center [1541, 43] width 46 height 21
click at [1139, 43] on input ""branded merchandise"" at bounding box center [1305, 43] width 417 height 21
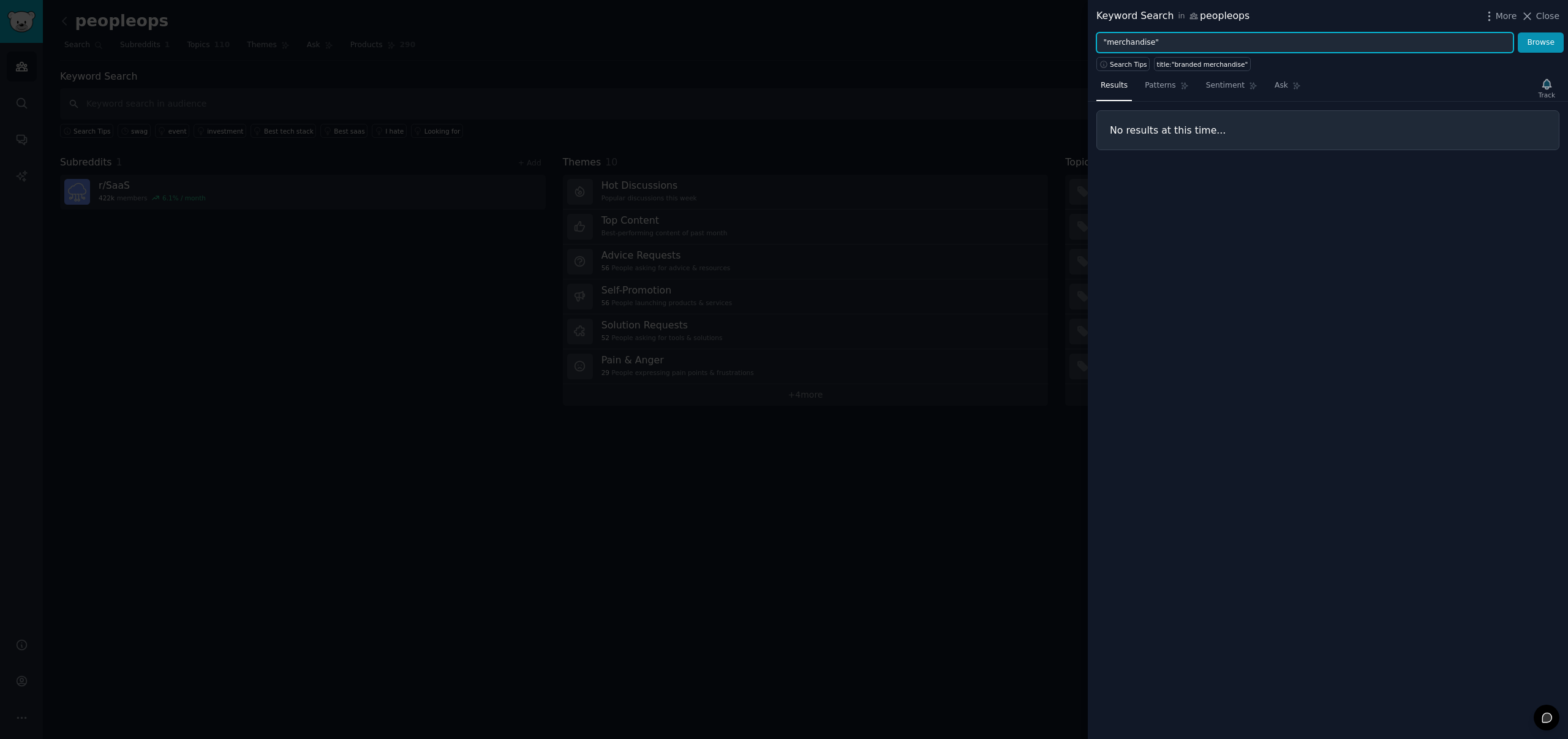
type input ""merchandise""
click at [1518, 33] on button "Browse" at bounding box center [1541, 43] width 46 height 21
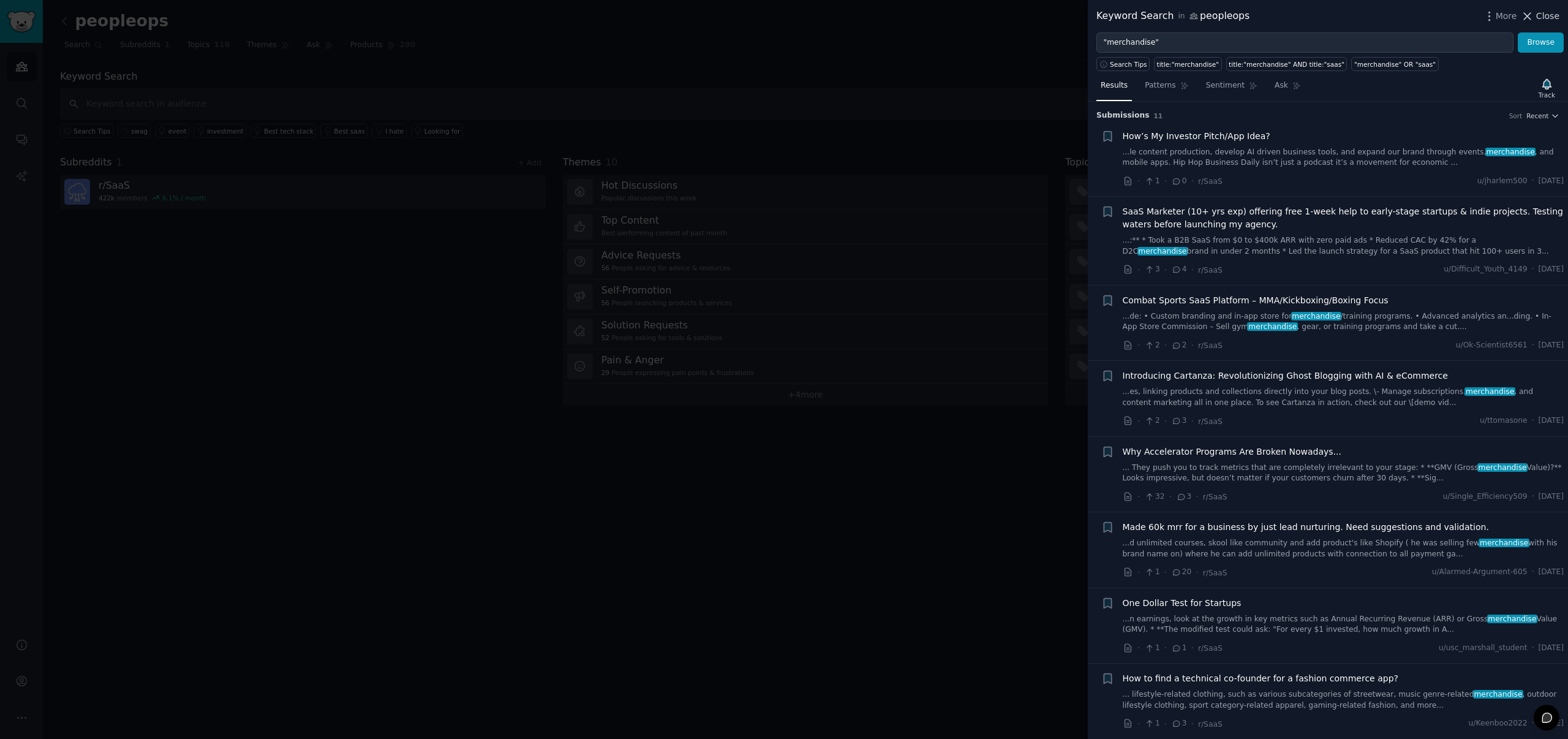
click at [1553, 22] on span "Close" at bounding box center [1547, 16] width 23 height 13
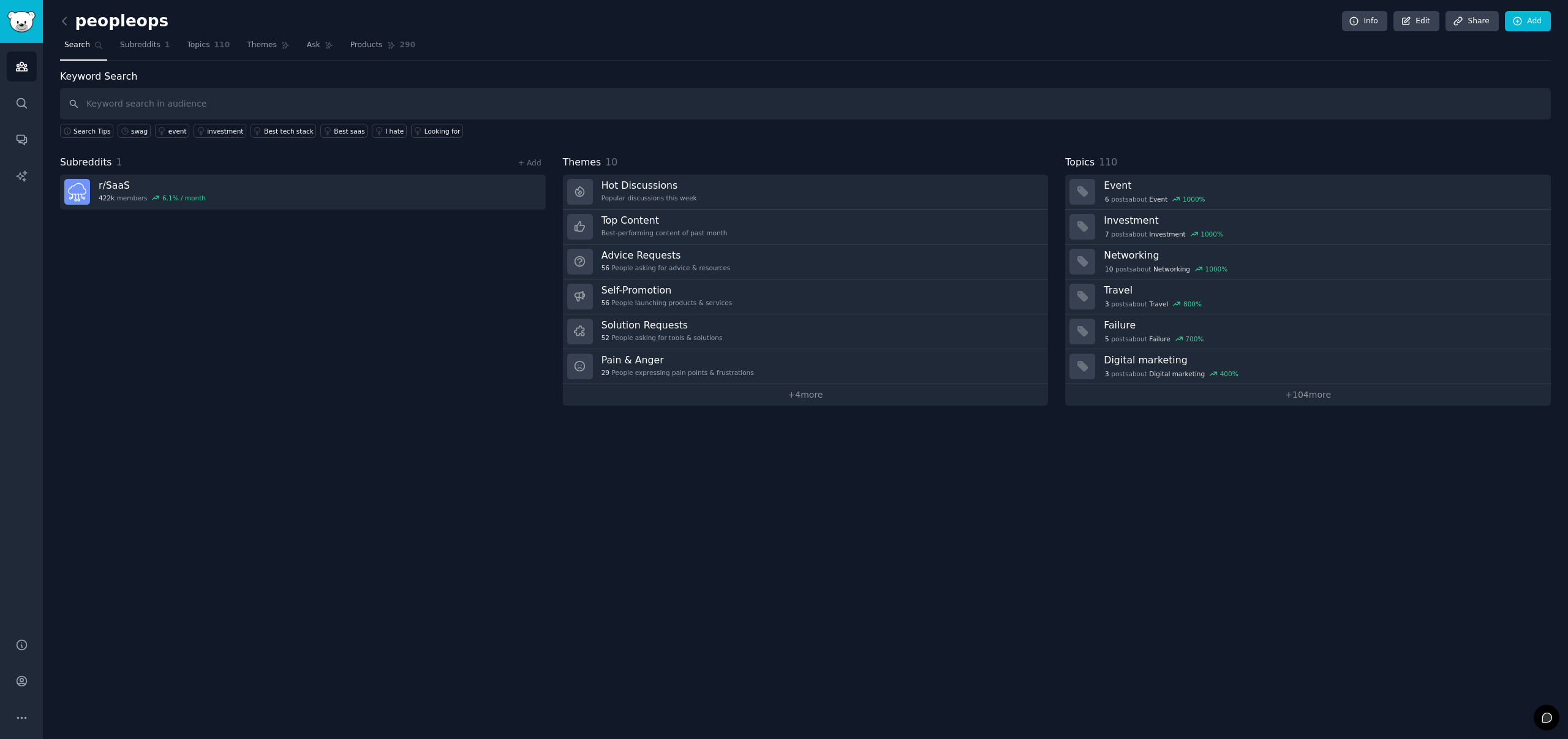
click at [653, 629] on div "peopleops Info Edit Share Add Search Subreddits 1 Topics 110 Themes Ask Product…" at bounding box center [806, 370] width 1525 height 739
click at [757, 13] on div "peopleops Info Edit Share Add" at bounding box center [805, 23] width 1491 height 25
click at [758, 522] on div "peopleops Info Edit Share Add Search Subreddits 1 Topics 110 Themes Ask Product…" at bounding box center [806, 370] width 1525 height 739
click at [1231, 25] on div "peopleops Info Edit Share Add" at bounding box center [805, 23] width 1491 height 25
click at [397, 369] on div "Subreddits 1 + Add r/ SaaS 422k members 6.1 % / month" at bounding box center [302, 280] width 486 height 251
